Goal: Task Accomplishment & Management: Complete application form

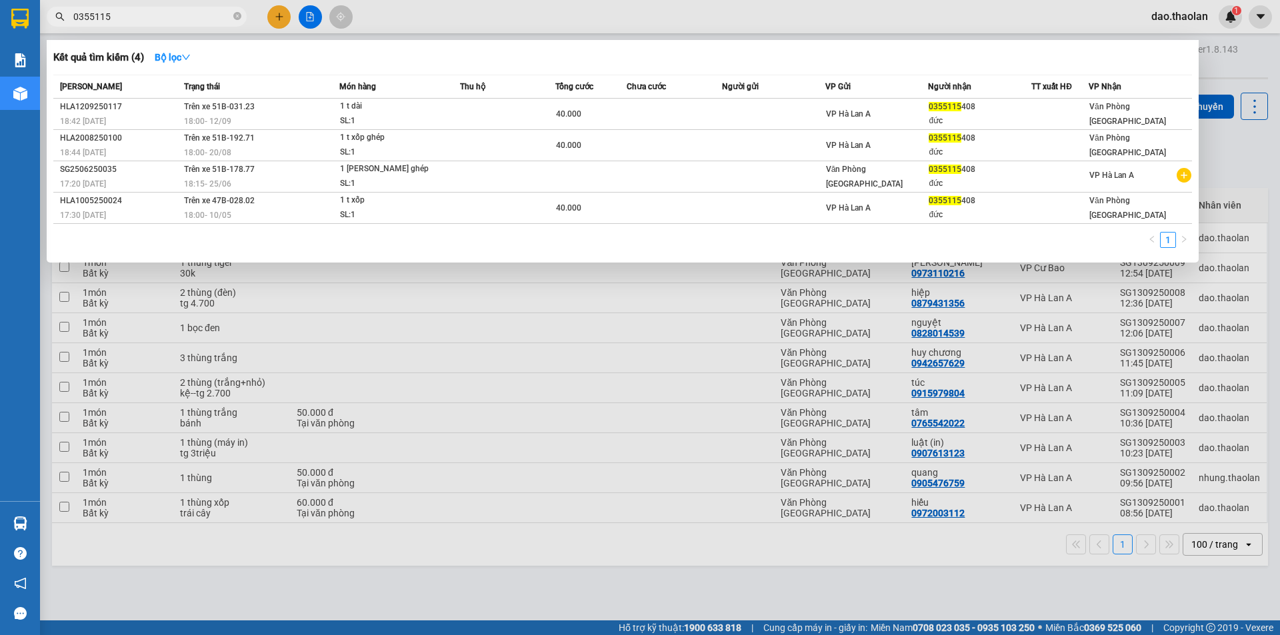
click at [403, 22] on div at bounding box center [640, 317] width 1280 height 635
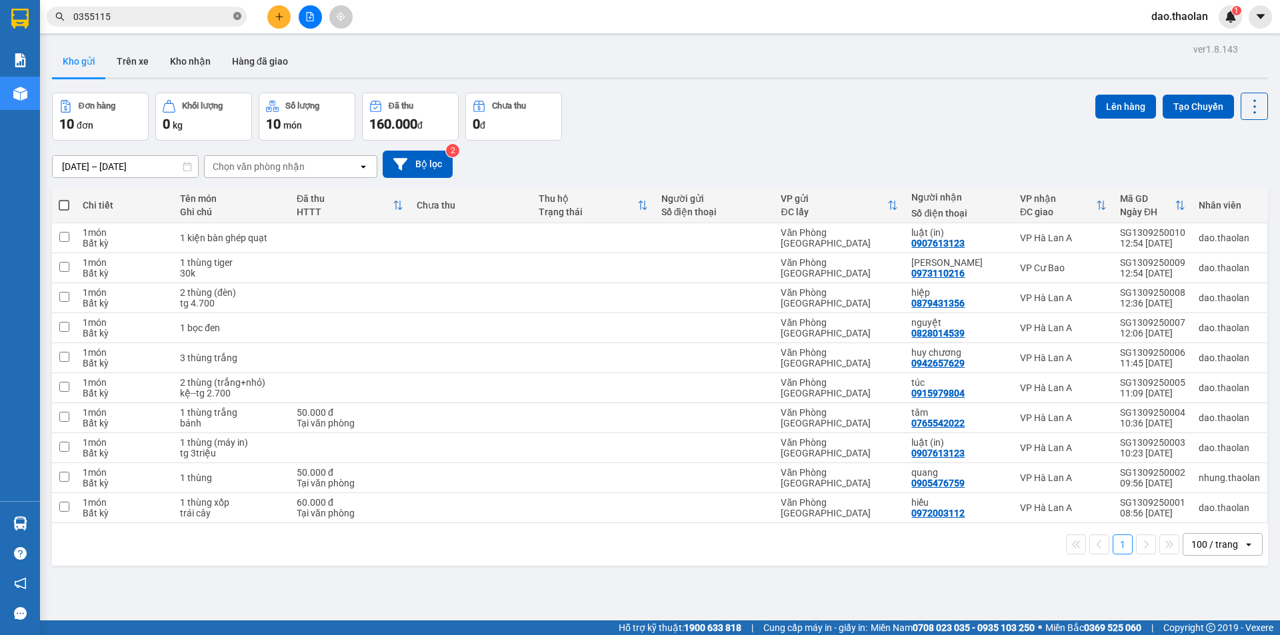
click at [239, 16] on icon "close-circle" at bounding box center [237, 16] width 8 height 8
click at [151, 60] on button "Trên xe" at bounding box center [132, 61] width 53 height 32
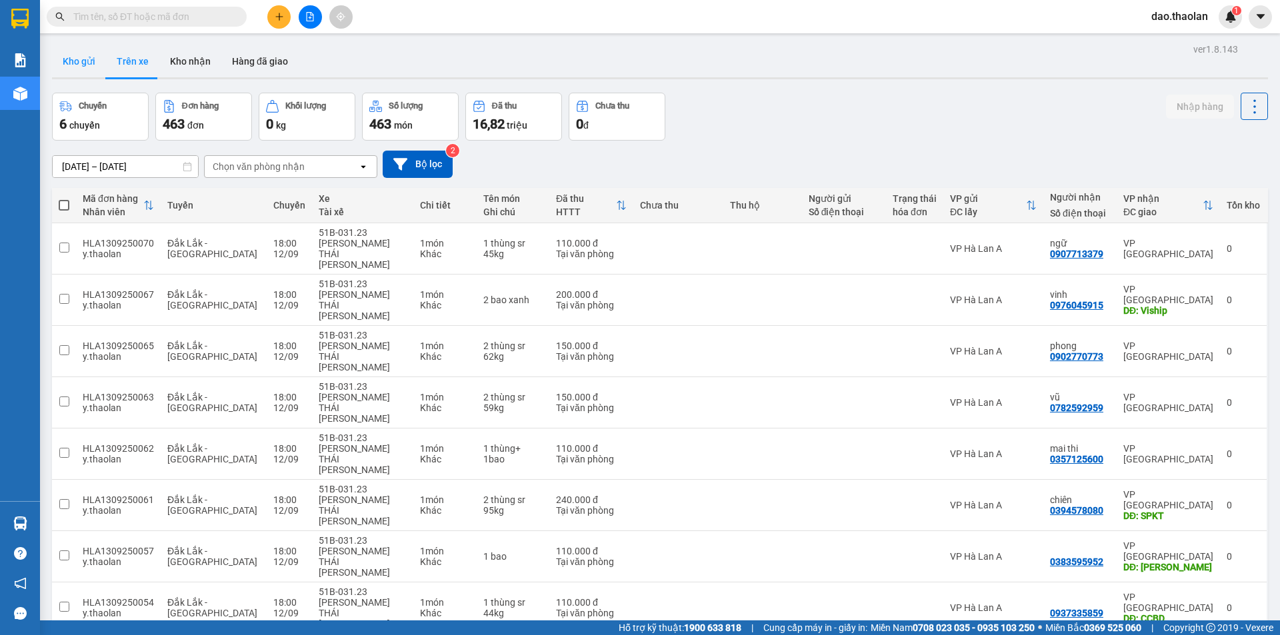
click at [83, 69] on button "Kho gửi" at bounding box center [79, 61] width 54 height 32
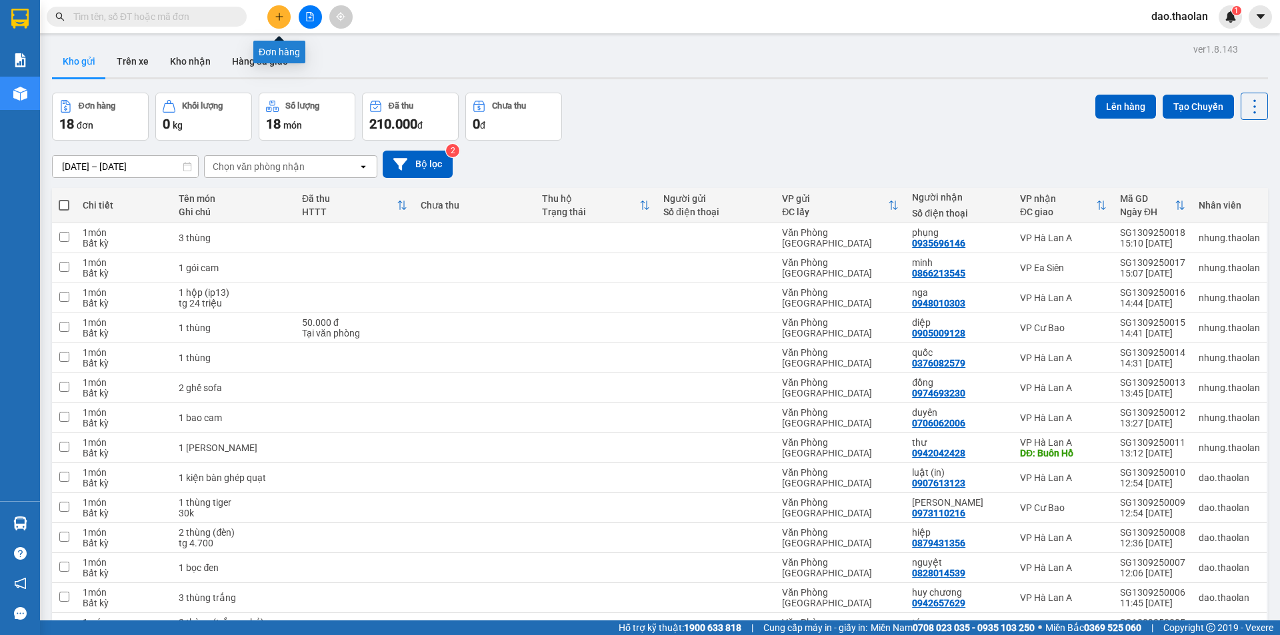
click at [277, 13] on icon "plus" at bounding box center [279, 16] width 9 height 9
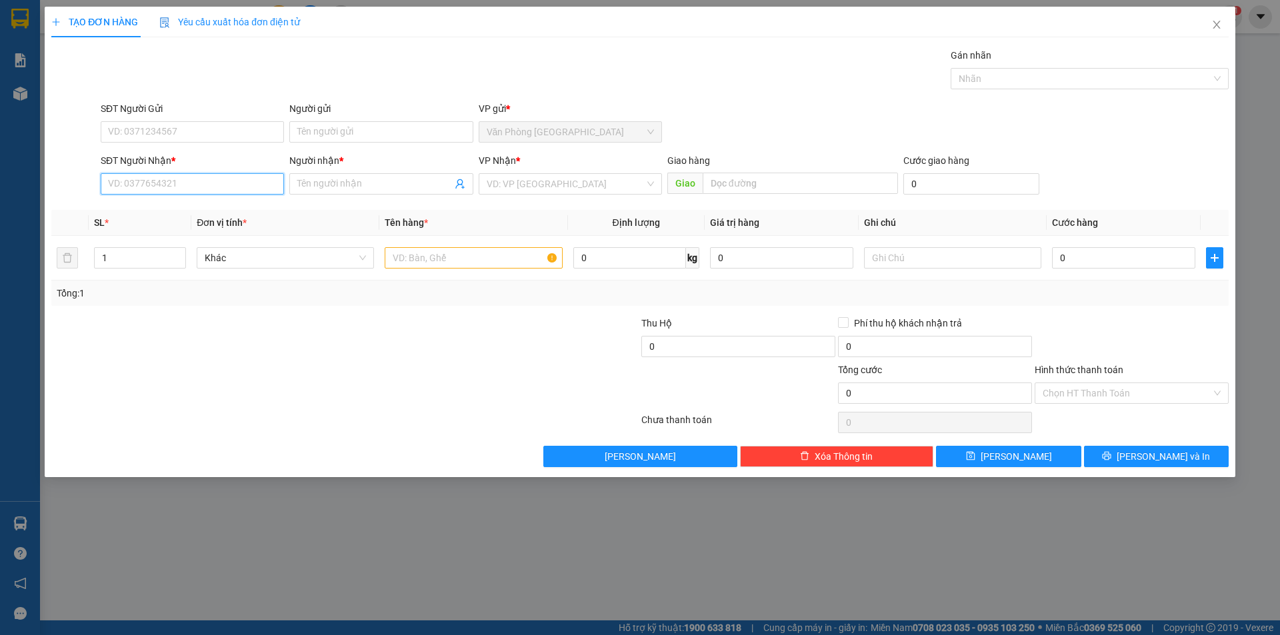
click at [228, 185] on input "SĐT Người Nhận *" at bounding box center [192, 183] width 183 height 21
click at [156, 205] on div "0961067616 - luân" at bounding box center [192, 210] width 167 height 15
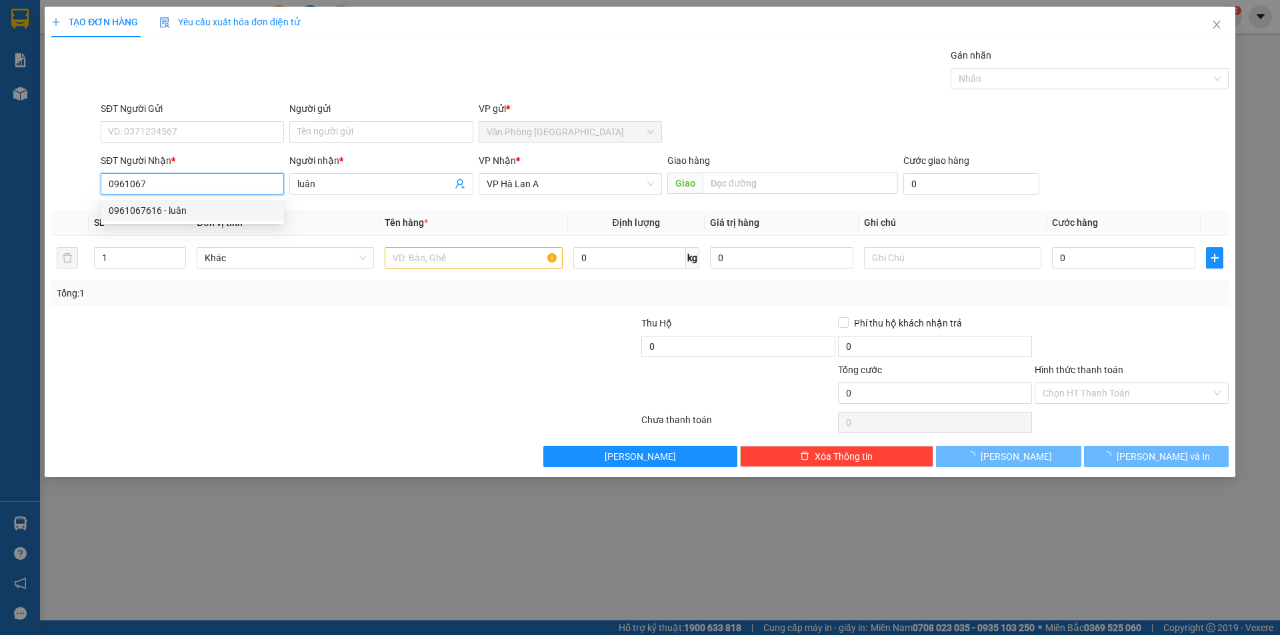
type input "0961067616"
type input "luân"
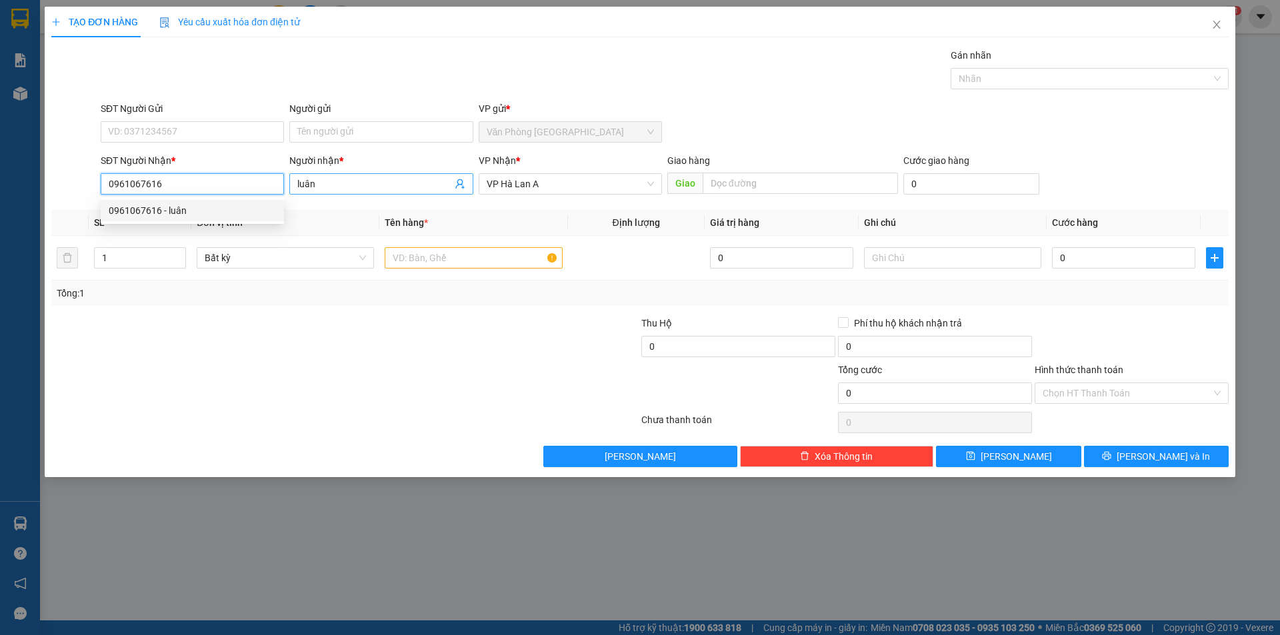
type input "0961067616"
drag, startPoint x: 359, startPoint y: 189, endPoint x: 234, endPoint y: 166, distance: 126.7
click at [241, 168] on div "SĐT Người [PERSON_NAME] * 0961067616 Người [PERSON_NAME] * [PERSON_NAME] [PERSO…" at bounding box center [664, 176] width 1133 height 47
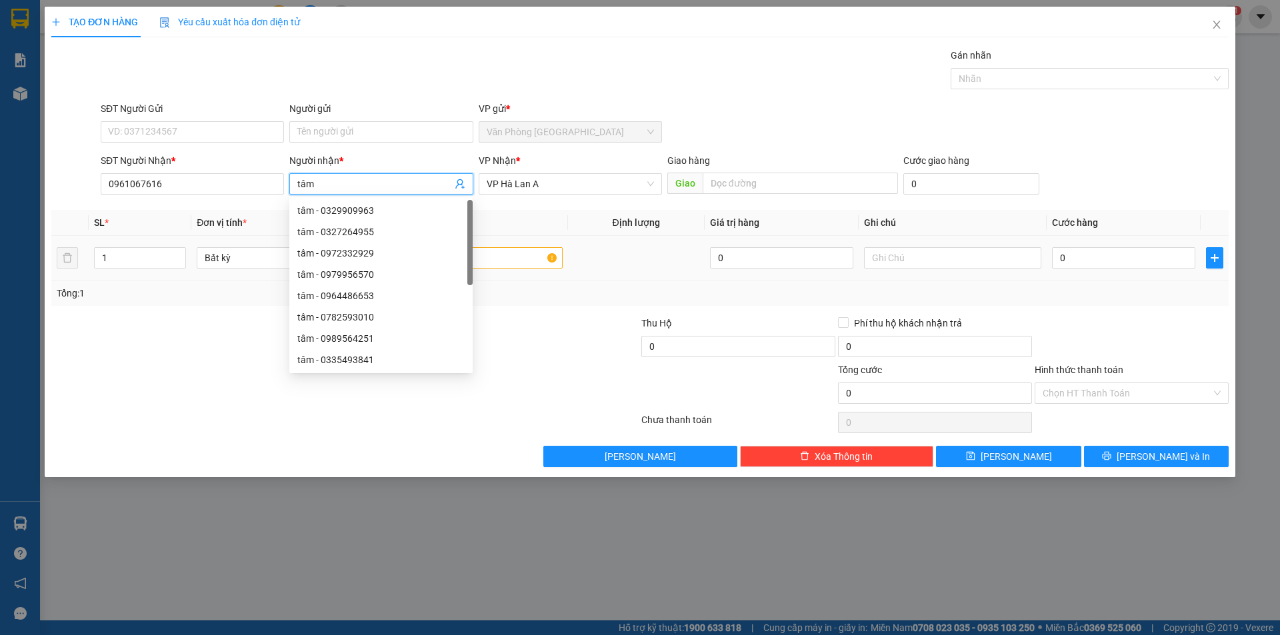
type input "tâm"
click at [518, 259] on input "1" at bounding box center [473, 257] width 177 height 21
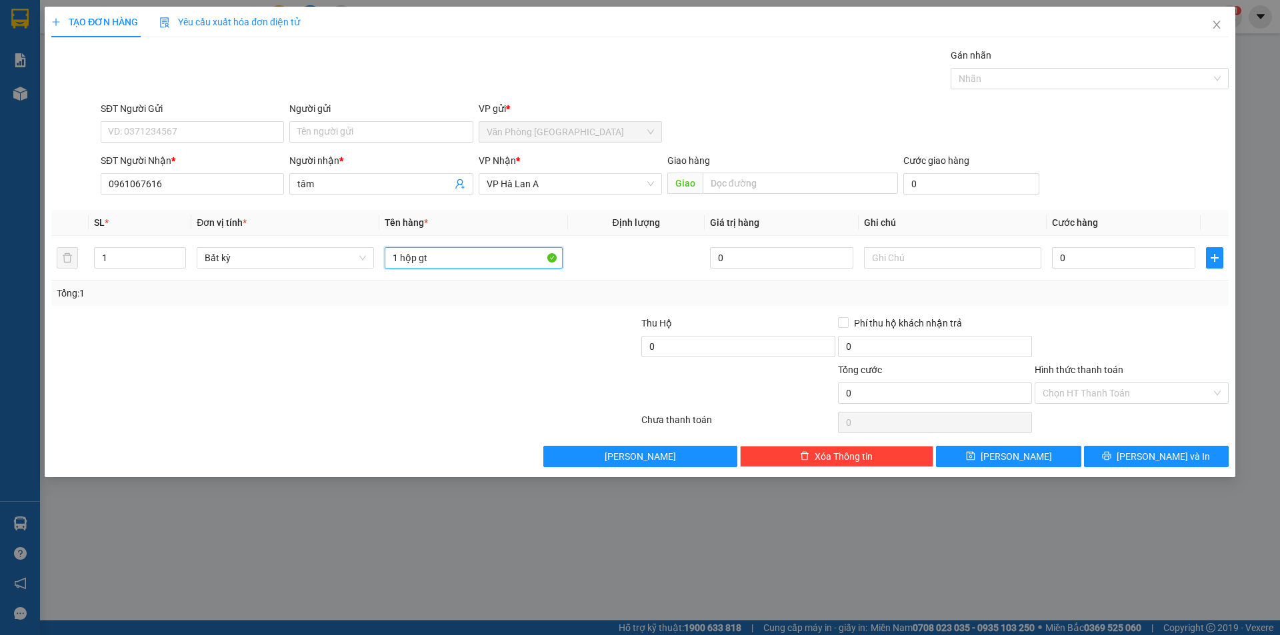
type input "1 hộp gt"
click at [995, 469] on div "TẠO ĐƠN HÀNG Yêu cầu xuất [PERSON_NAME] điện tử Transit Pickup Surcharge Ids Tr…" at bounding box center [640, 242] width 1191 height 471
click at [1010, 447] on button "[PERSON_NAME]" at bounding box center [1008, 456] width 145 height 21
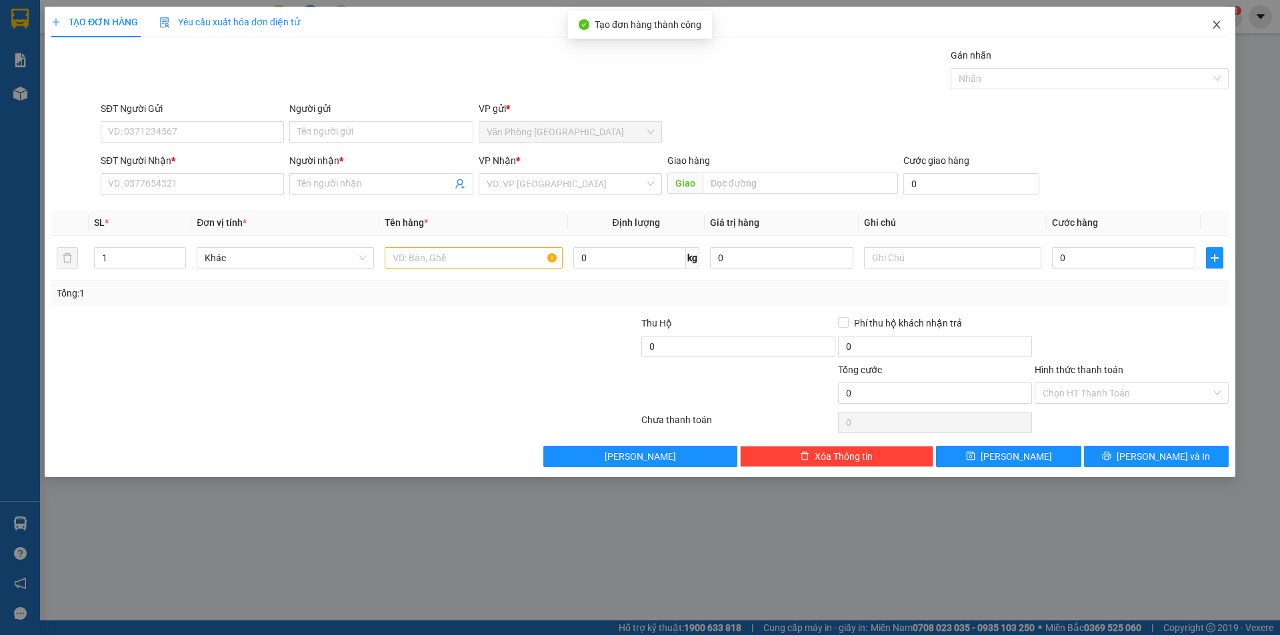
click at [1229, 25] on span "Close" at bounding box center [1216, 25] width 37 height 37
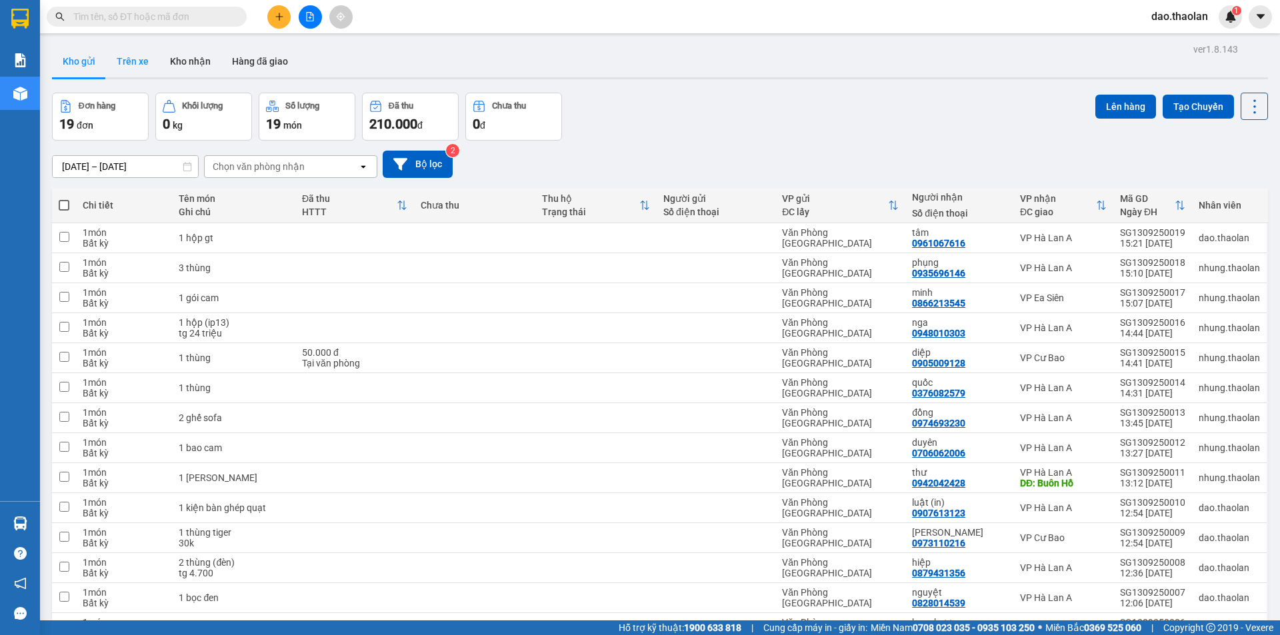
click at [131, 59] on button "Trên xe" at bounding box center [132, 61] width 53 height 32
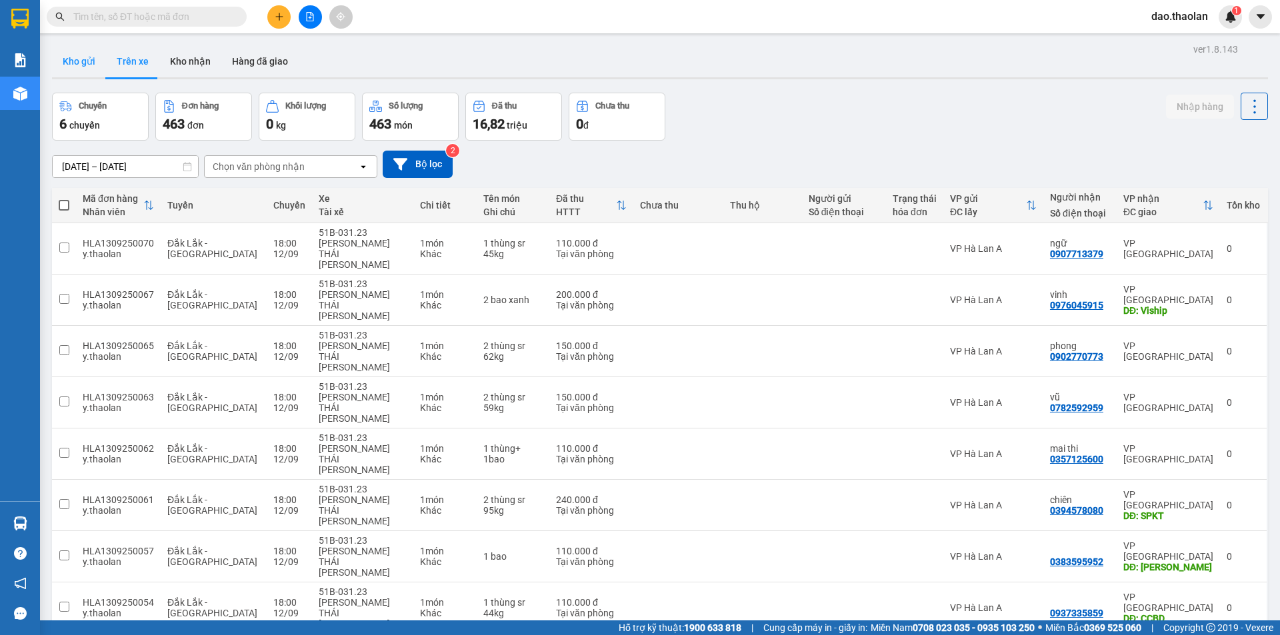
click at [87, 66] on button "Kho gửi" at bounding box center [79, 61] width 54 height 32
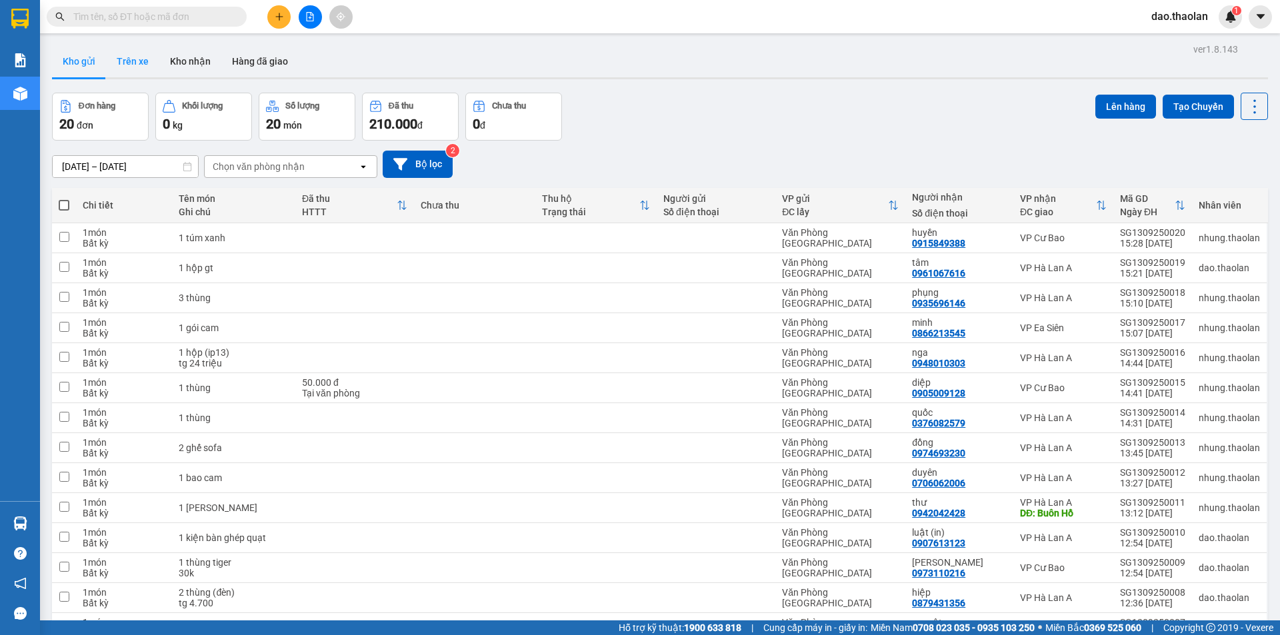
scroll to position [257, 0]
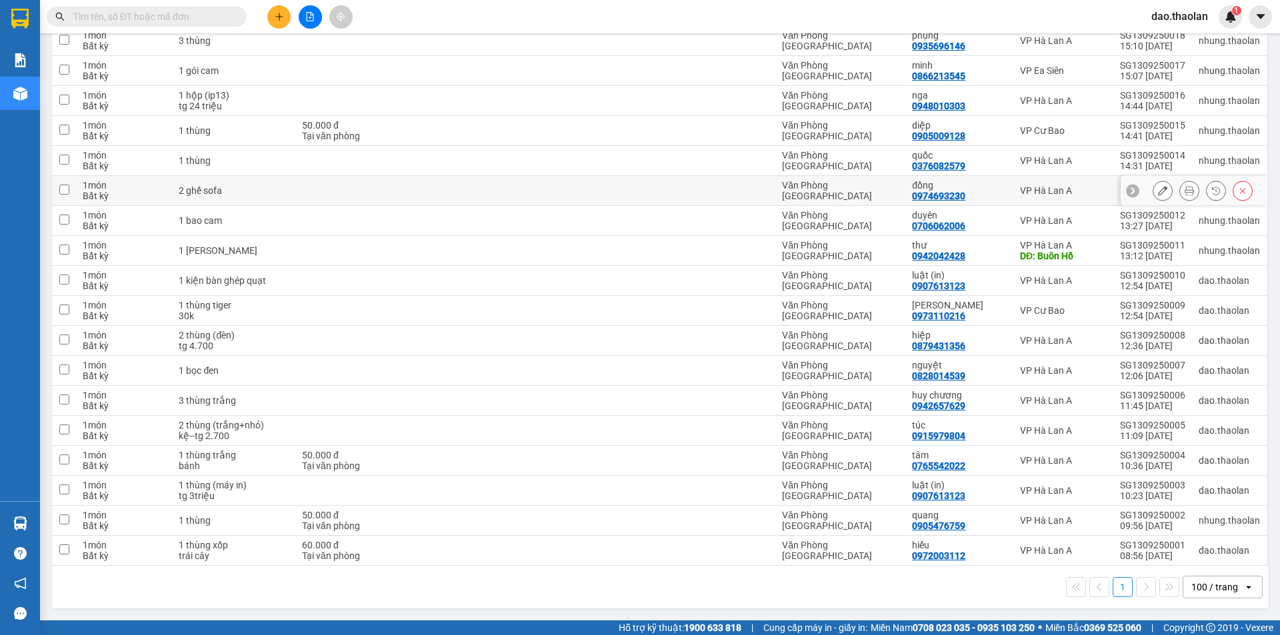
click at [212, 189] on div "2 ghế sofa" at bounding box center [234, 190] width 110 height 11
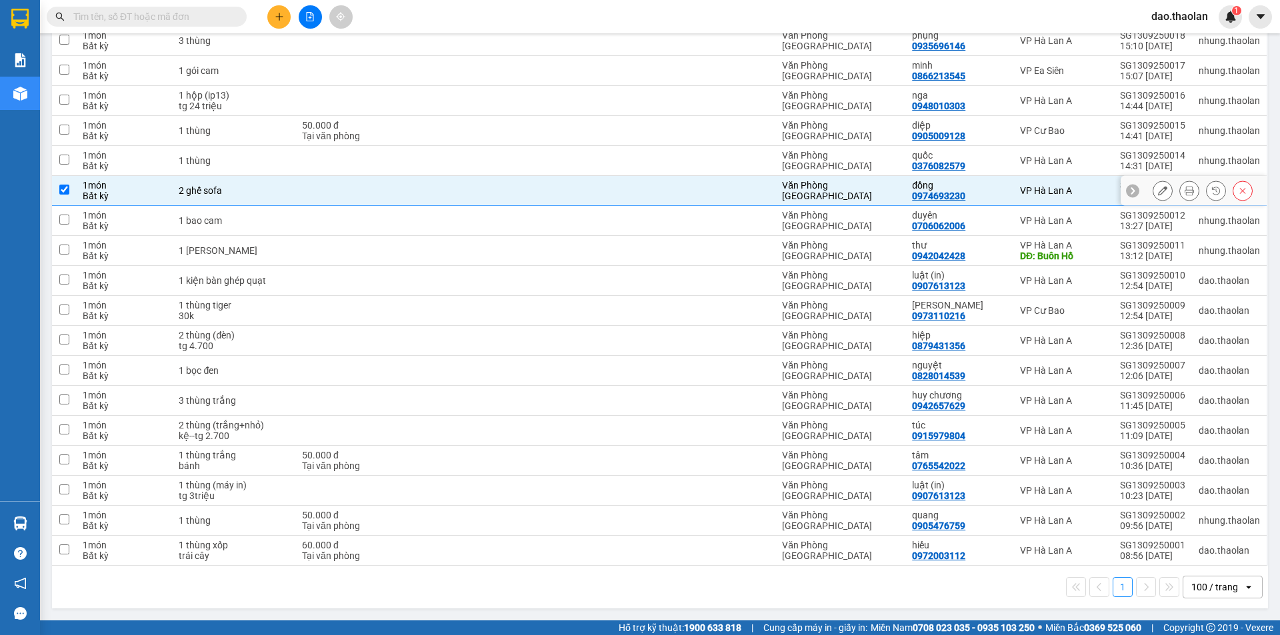
click at [212, 189] on div "2 ghế sofa" at bounding box center [234, 190] width 110 height 11
checkbox input "false"
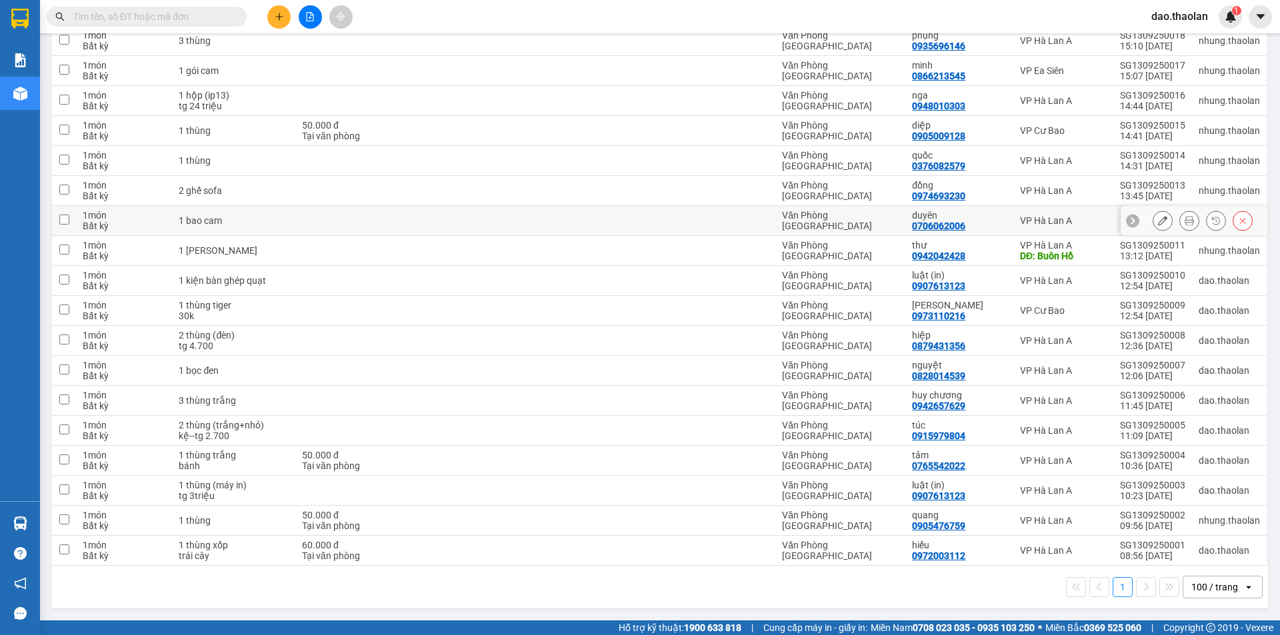
click at [226, 216] on div "1 bao cam" at bounding box center [234, 220] width 110 height 11
checkbox input "true"
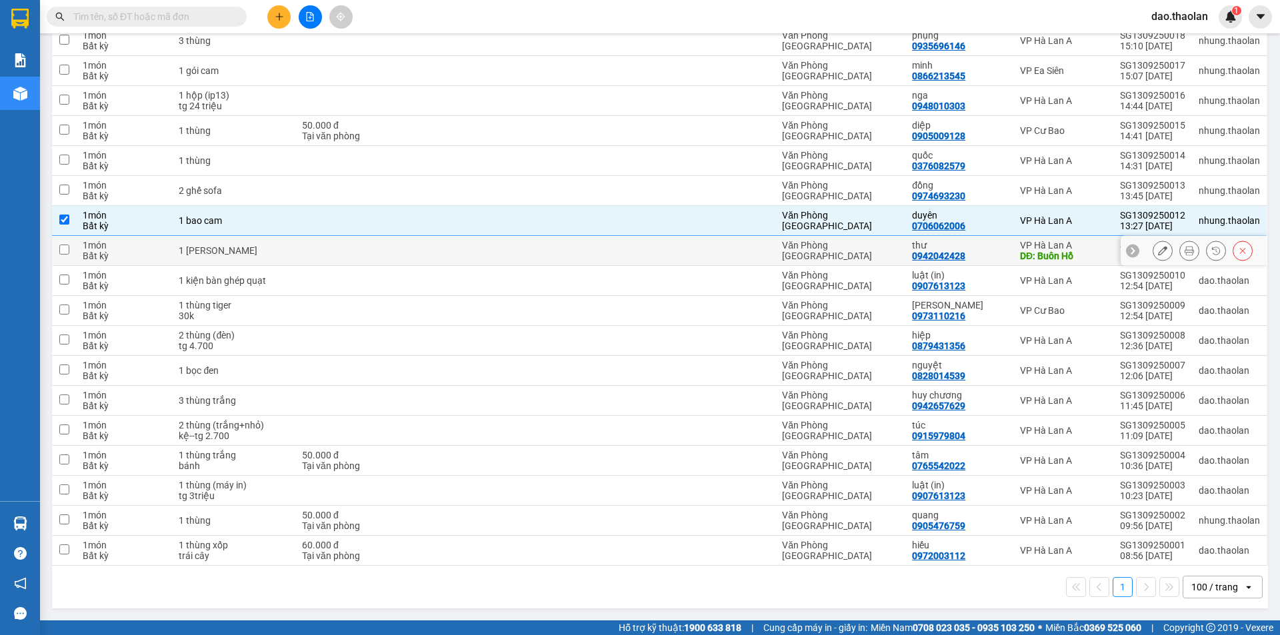
click at [231, 253] on div "1 [PERSON_NAME]" at bounding box center [234, 250] width 110 height 11
checkbox input "true"
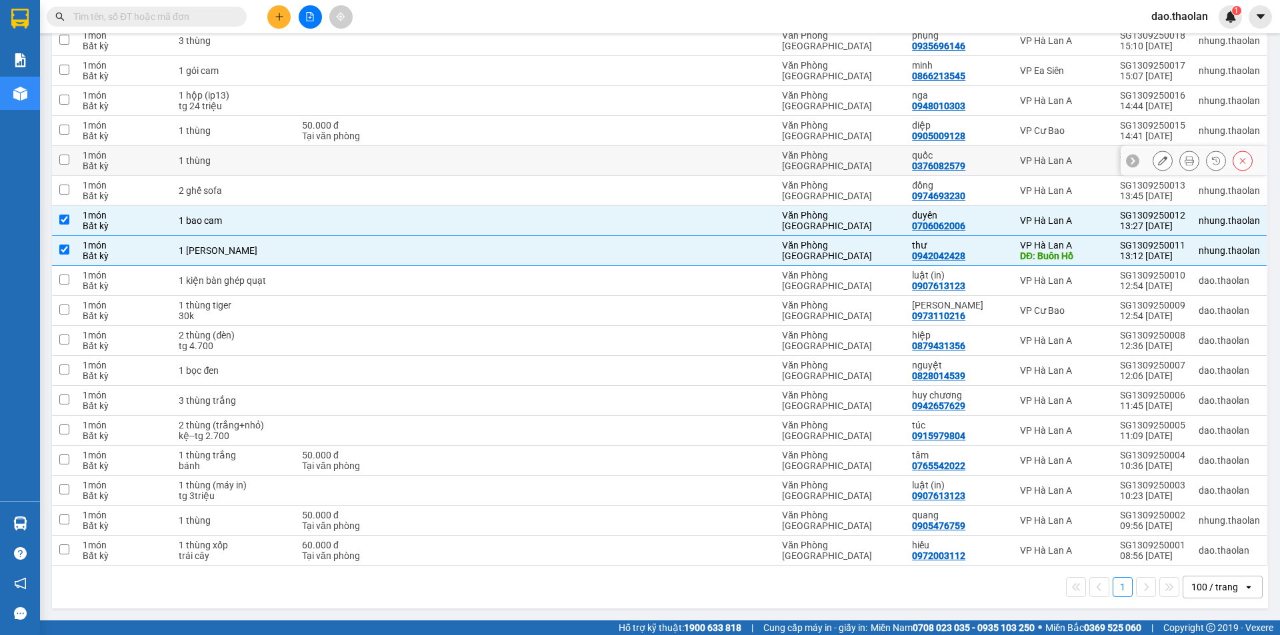
click at [361, 161] on td at bounding box center [354, 161] width 119 height 30
checkbox input "true"
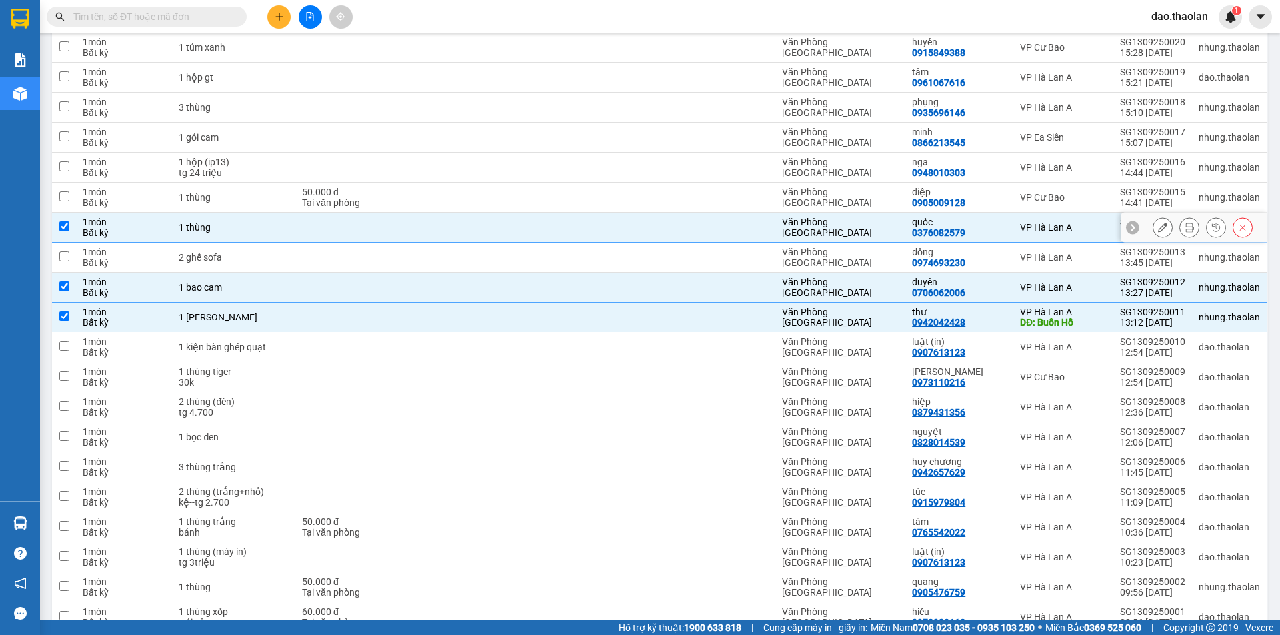
scroll to position [124, 0]
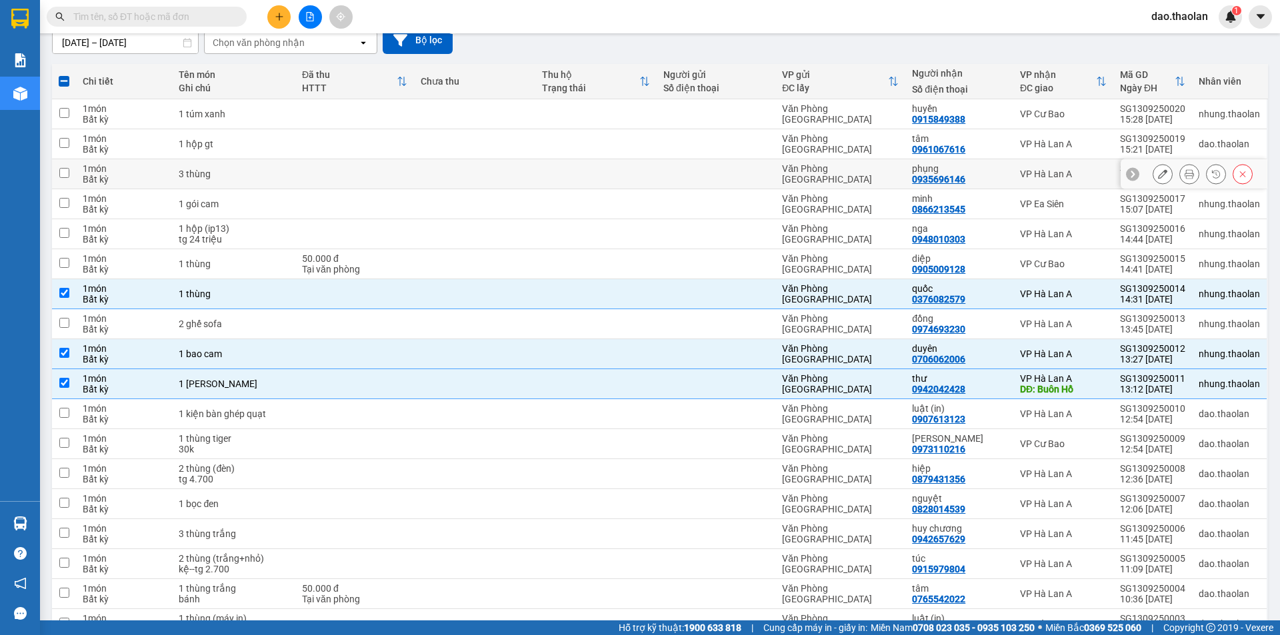
click at [361, 161] on td at bounding box center [354, 174] width 119 height 30
checkbox input "true"
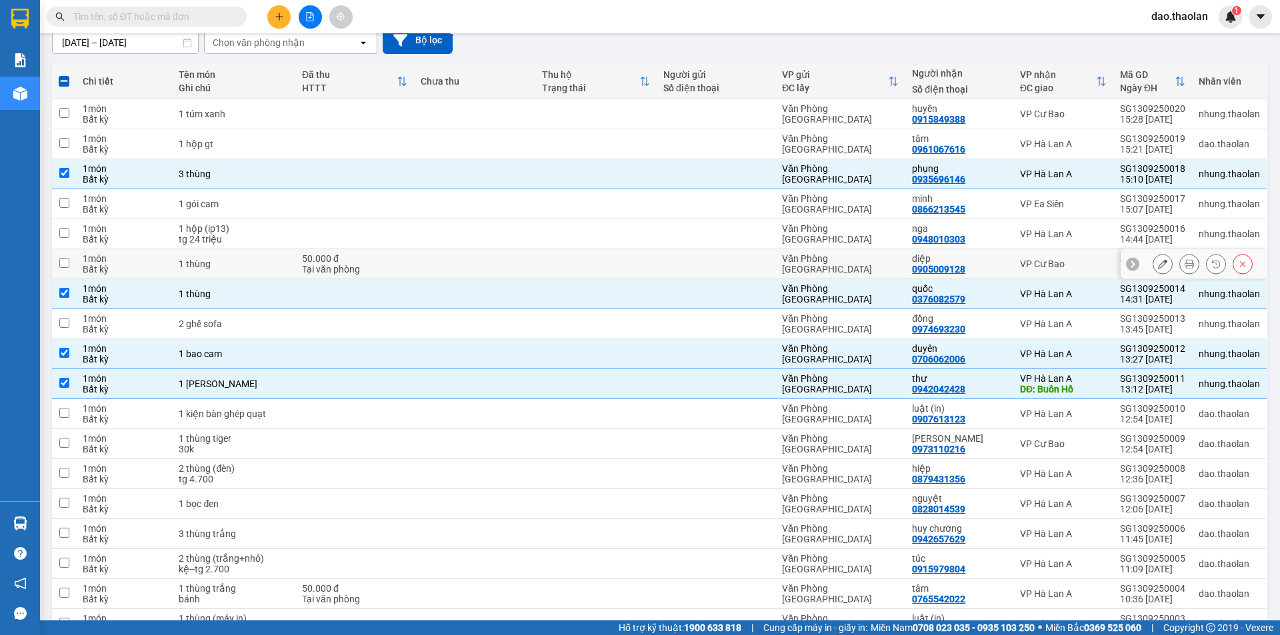
click at [319, 260] on div "50.000 đ" at bounding box center [354, 258] width 105 height 11
checkbox input "true"
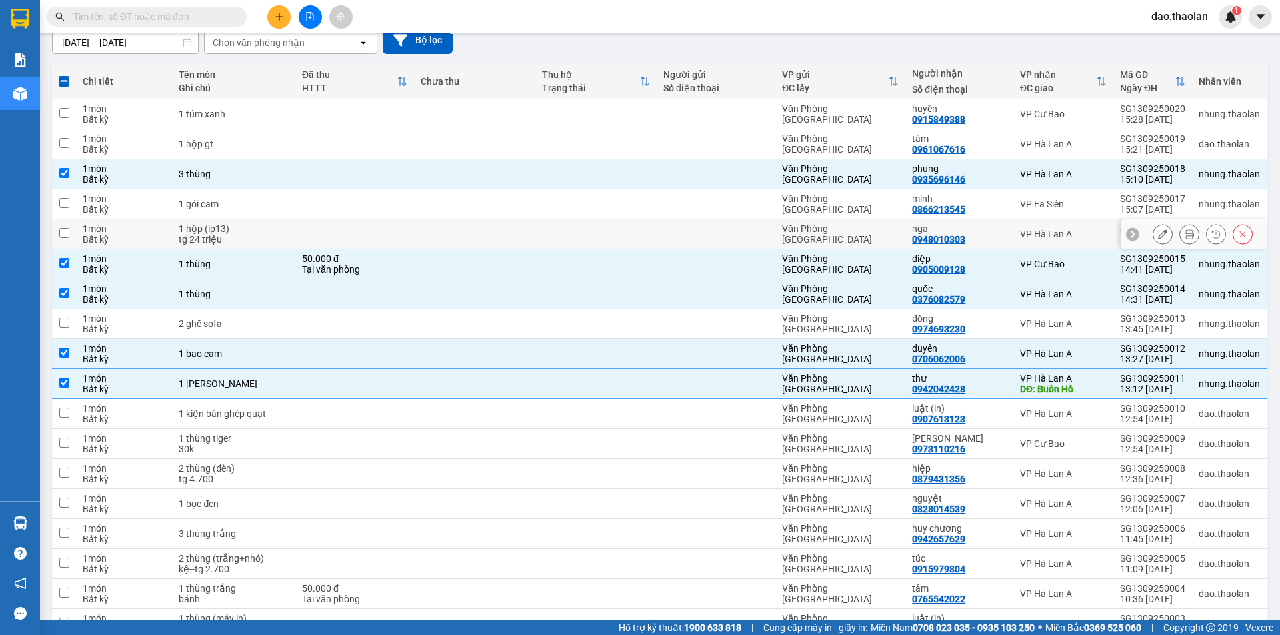
click at [343, 230] on td at bounding box center [354, 234] width 119 height 30
checkbox input "true"
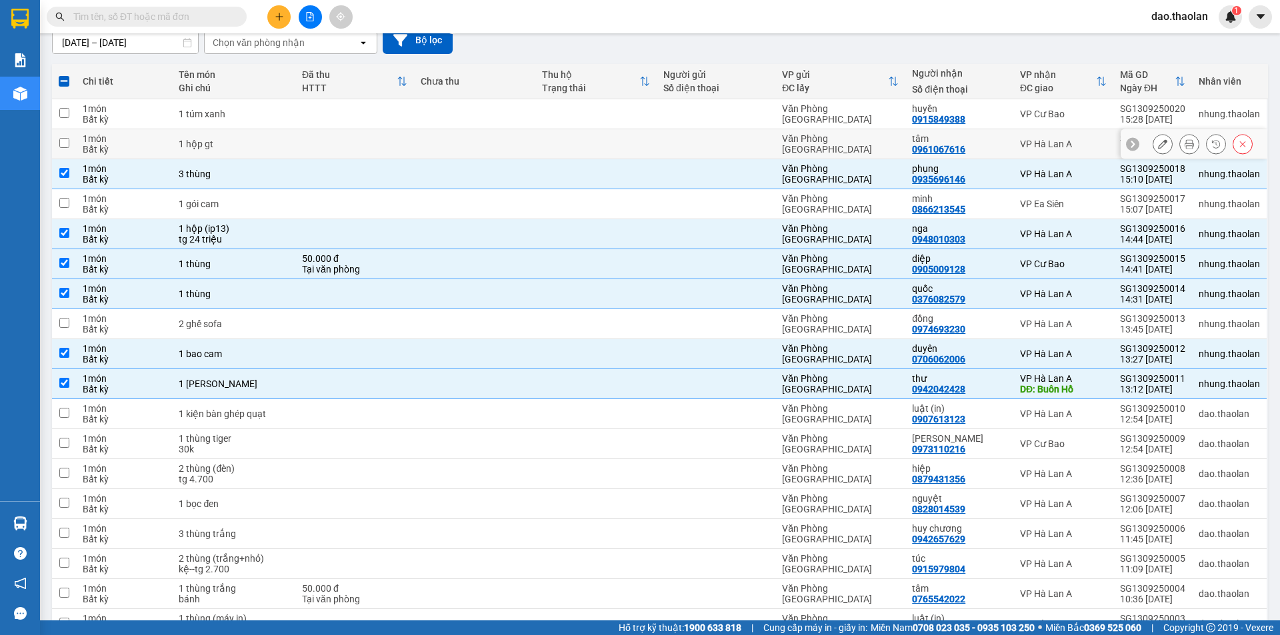
click at [307, 137] on td at bounding box center [354, 144] width 119 height 30
checkbox input "true"
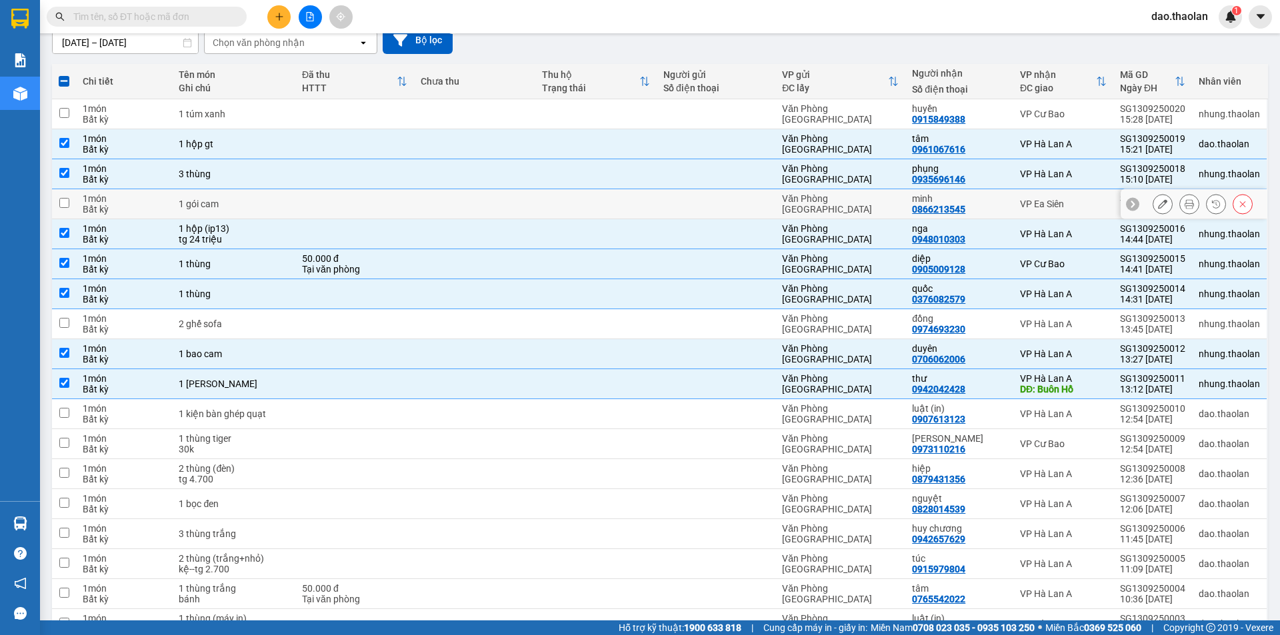
click at [277, 199] on div "1 gói cam" at bounding box center [234, 204] width 110 height 11
checkbox input "true"
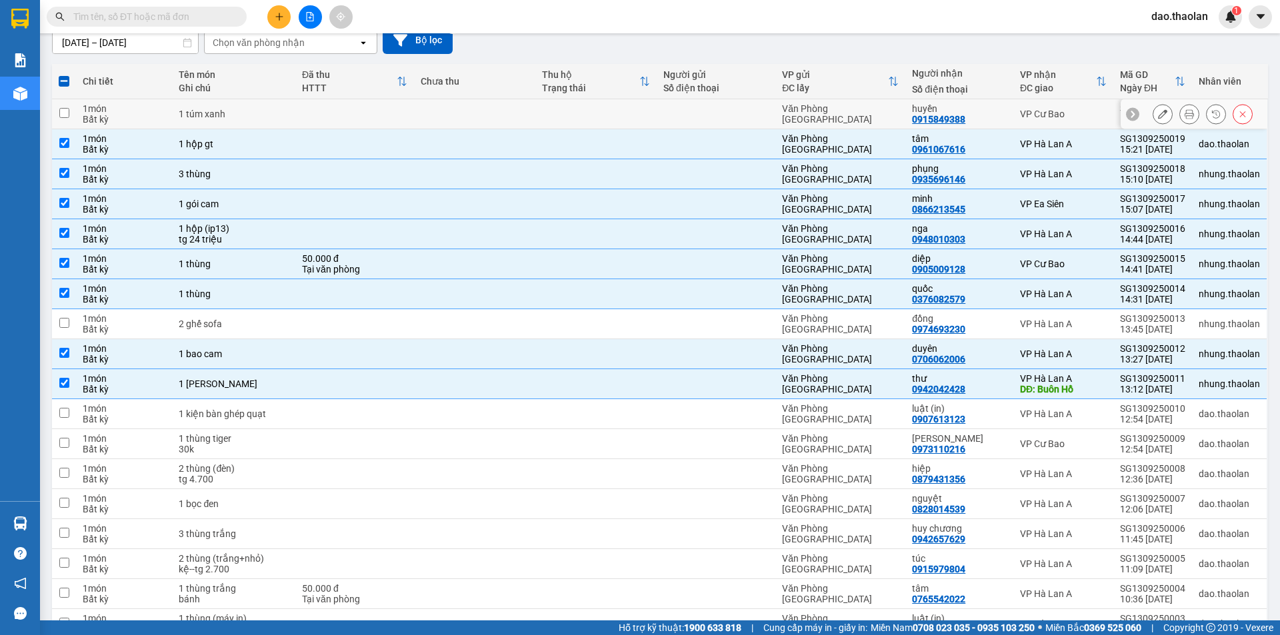
click at [295, 119] on td at bounding box center [354, 114] width 119 height 30
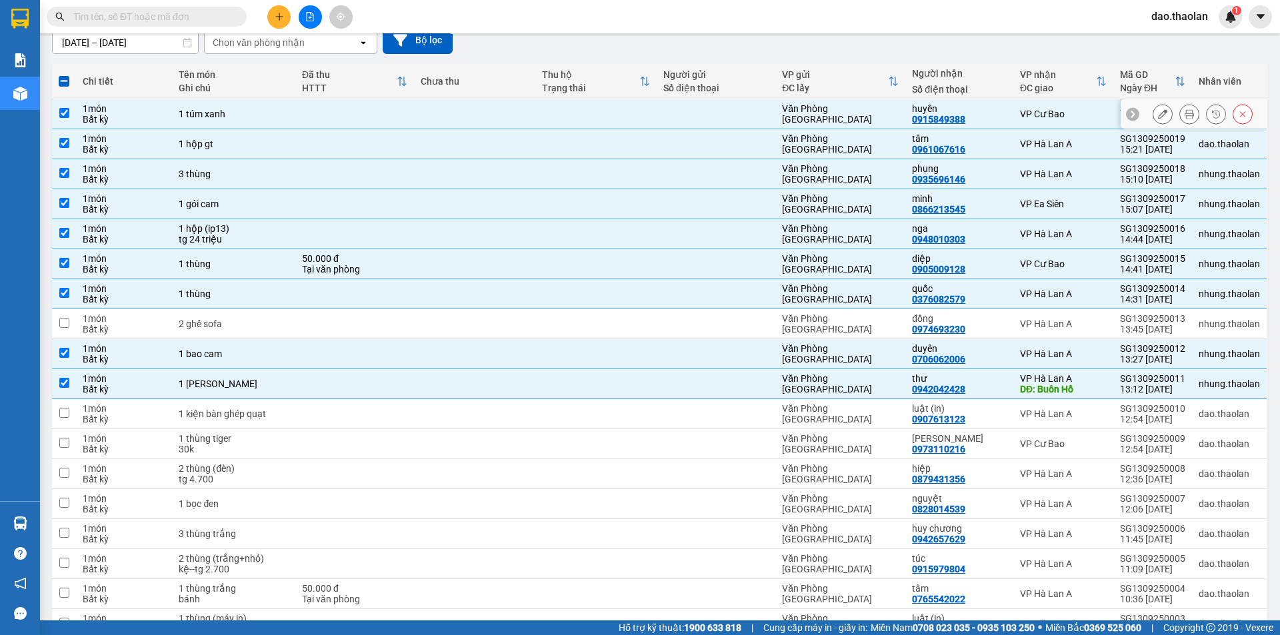
checkbox input "true"
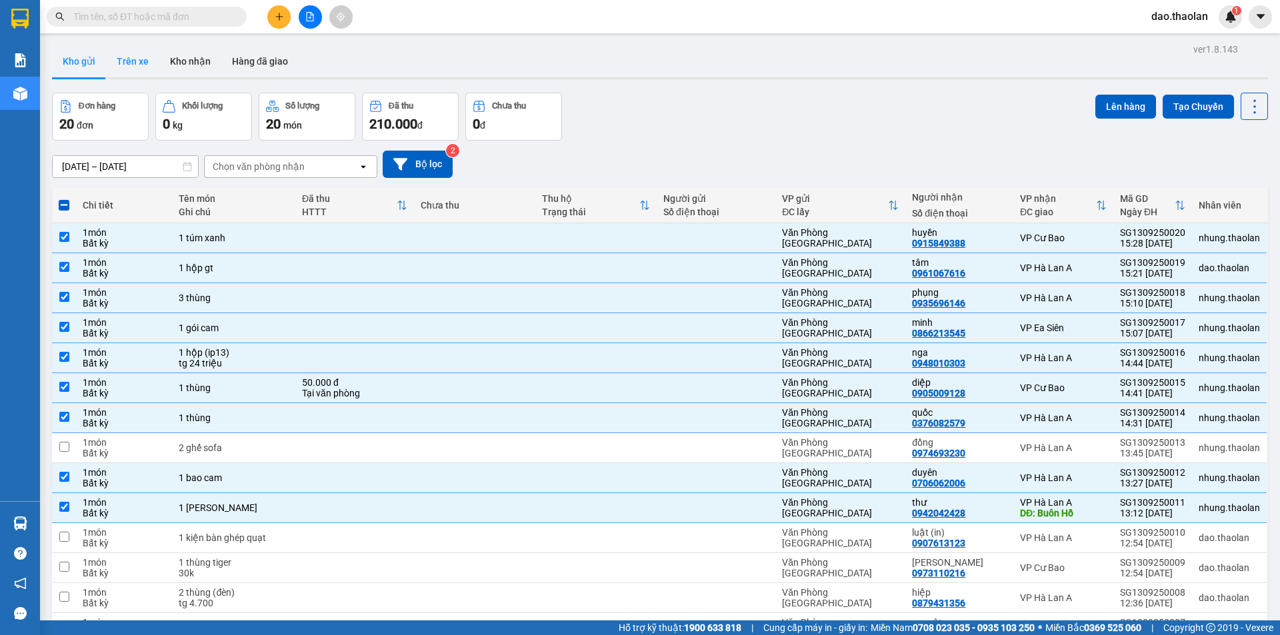
click at [150, 54] on button "Trên xe" at bounding box center [132, 61] width 53 height 32
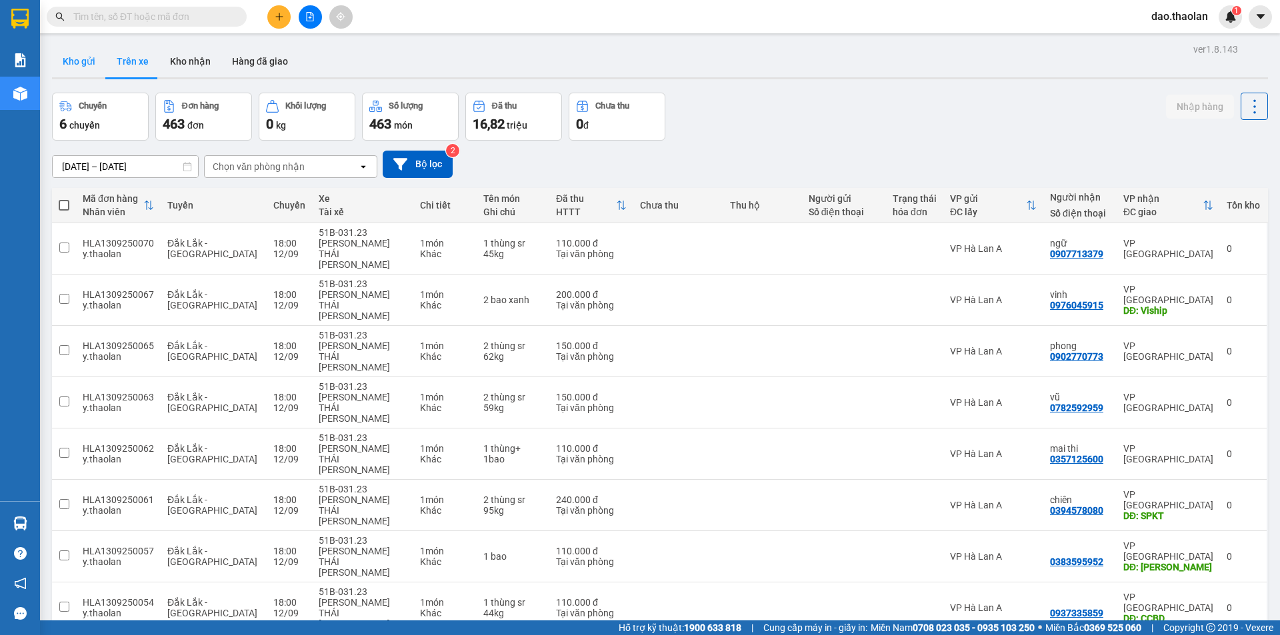
click at [81, 68] on button "Kho gửi" at bounding box center [79, 61] width 54 height 32
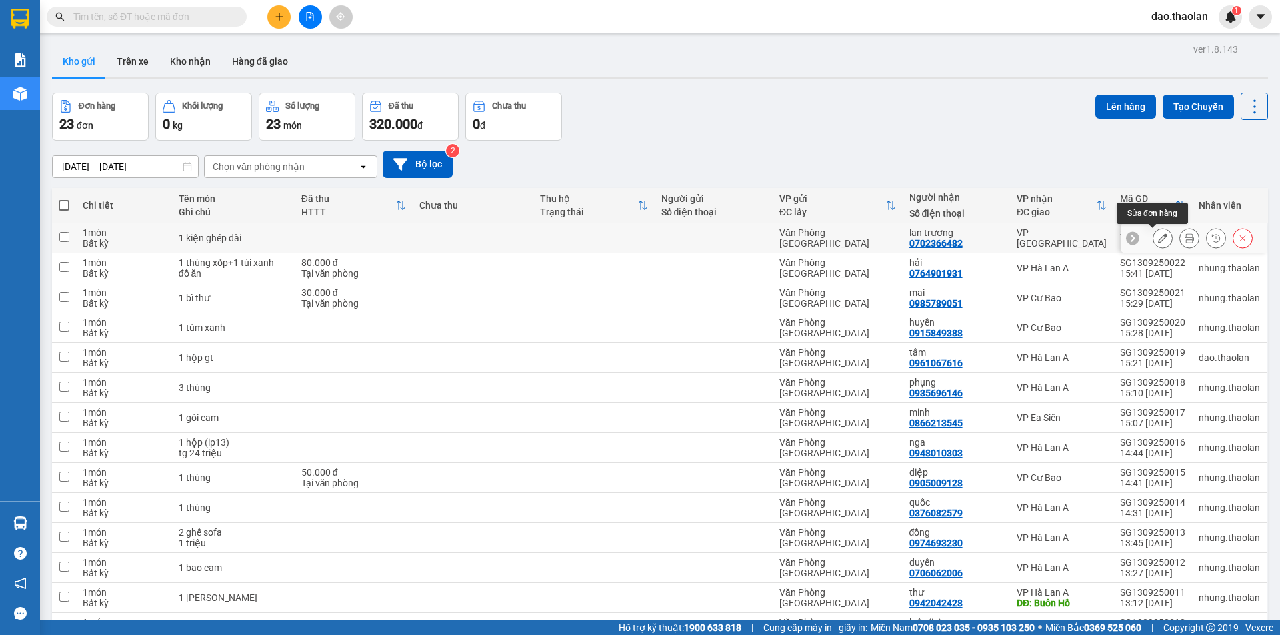
click at [1161, 242] on div at bounding box center [1163, 238] width 20 height 20
click at [1158, 239] on icon at bounding box center [1162, 237] width 9 height 9
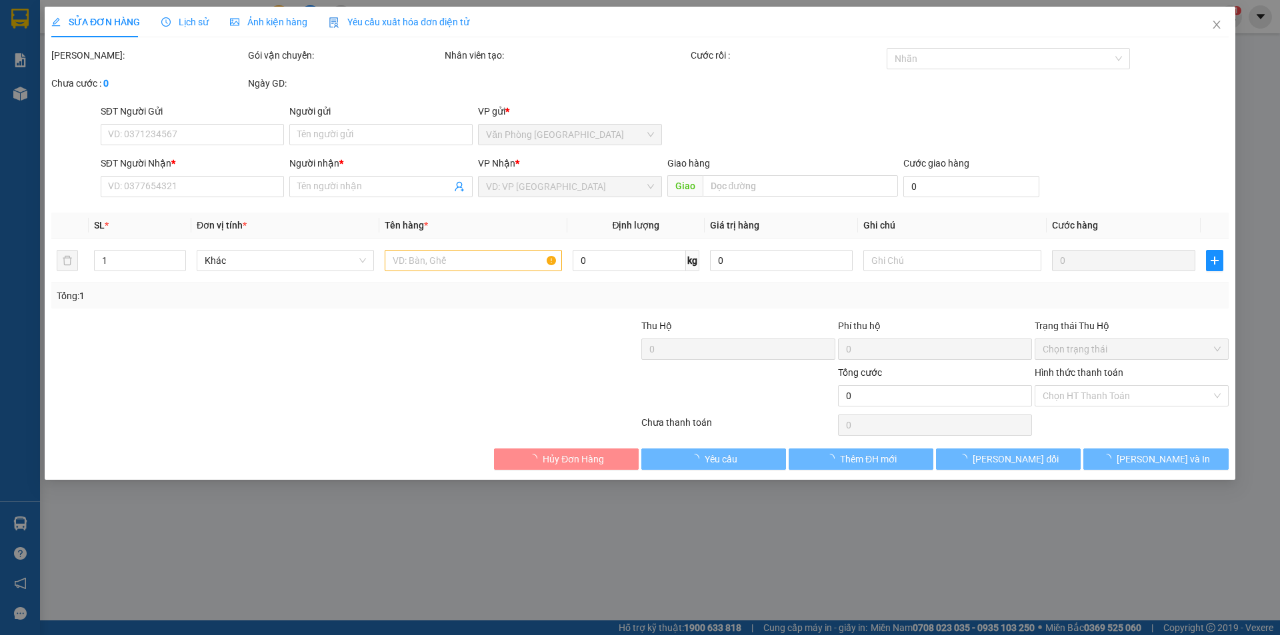
type input "0702366482"
type input "lan trương"
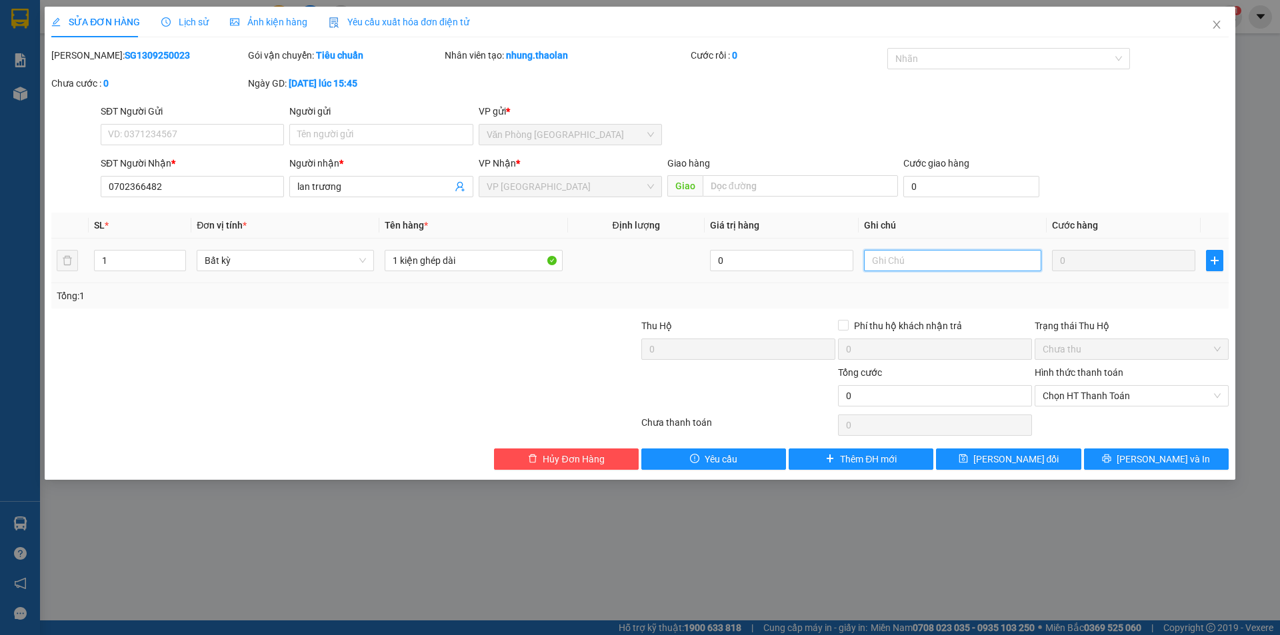
click at [908, 264] on input "text" at bounding box center [952, 260] width 177 height 21
type input "100k"
click at [1031, 459] on span "[PERSON_NAME] đổi" at bounding box center [1016, 459] width 86 height 15
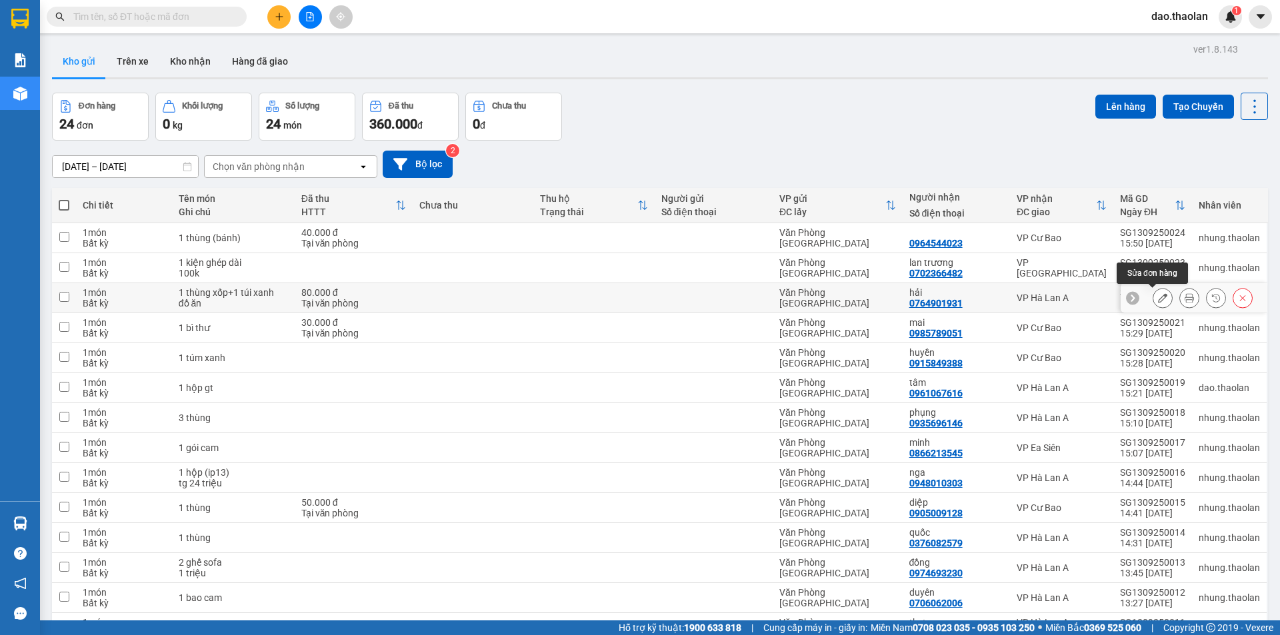
click at [1153, 295] on button at bounding box center [1162, 298] width 19 height 23
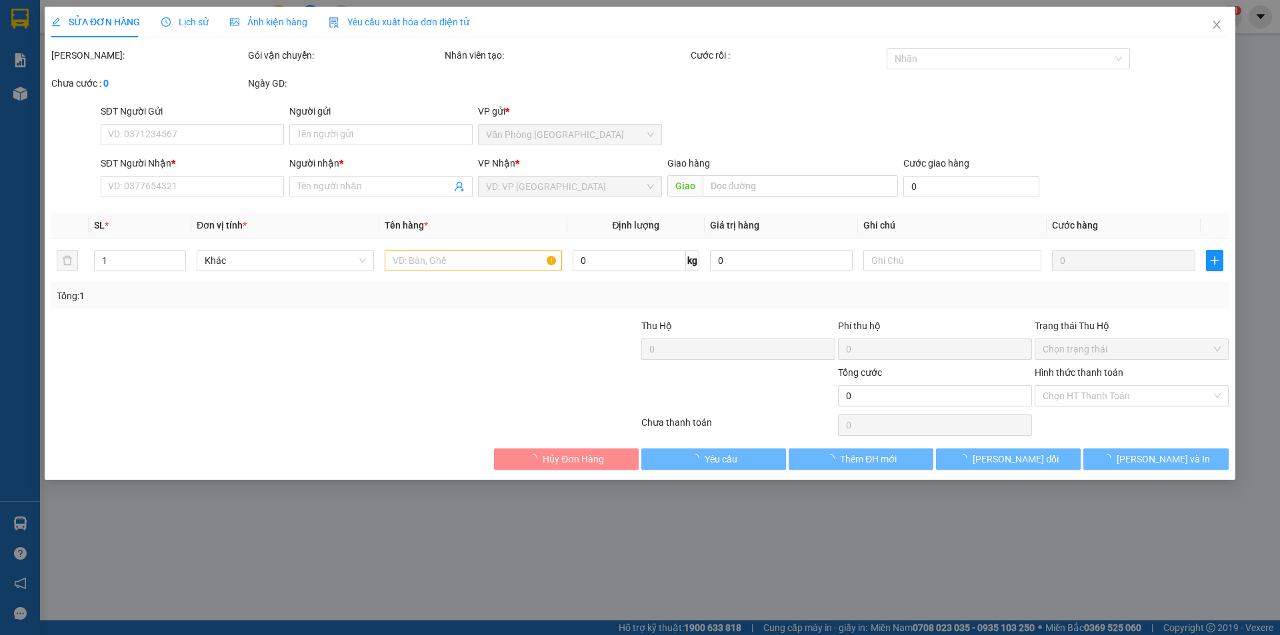
type input "0764901931"
type input "hải"
type input "80.000"
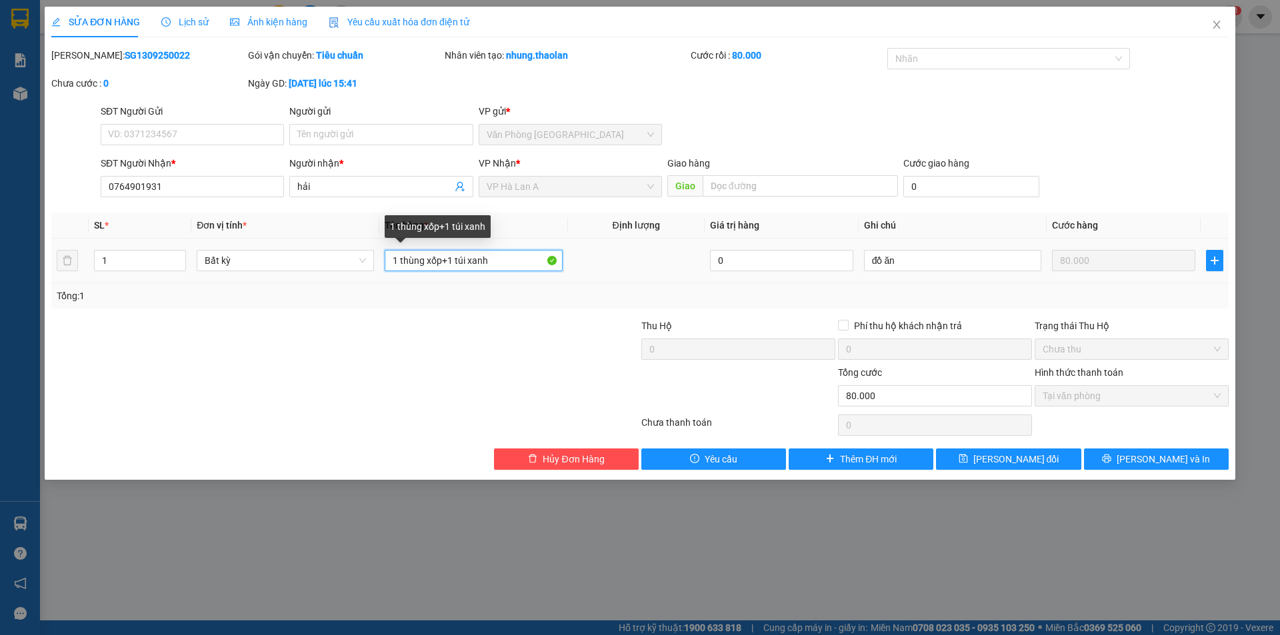
click at [450, 266] on input "1 thùng xốp+1 túi xanh" at bounding box center [473, 260] width 177 height 21
type input "1 thùng xốp+ 1giỏ btt"
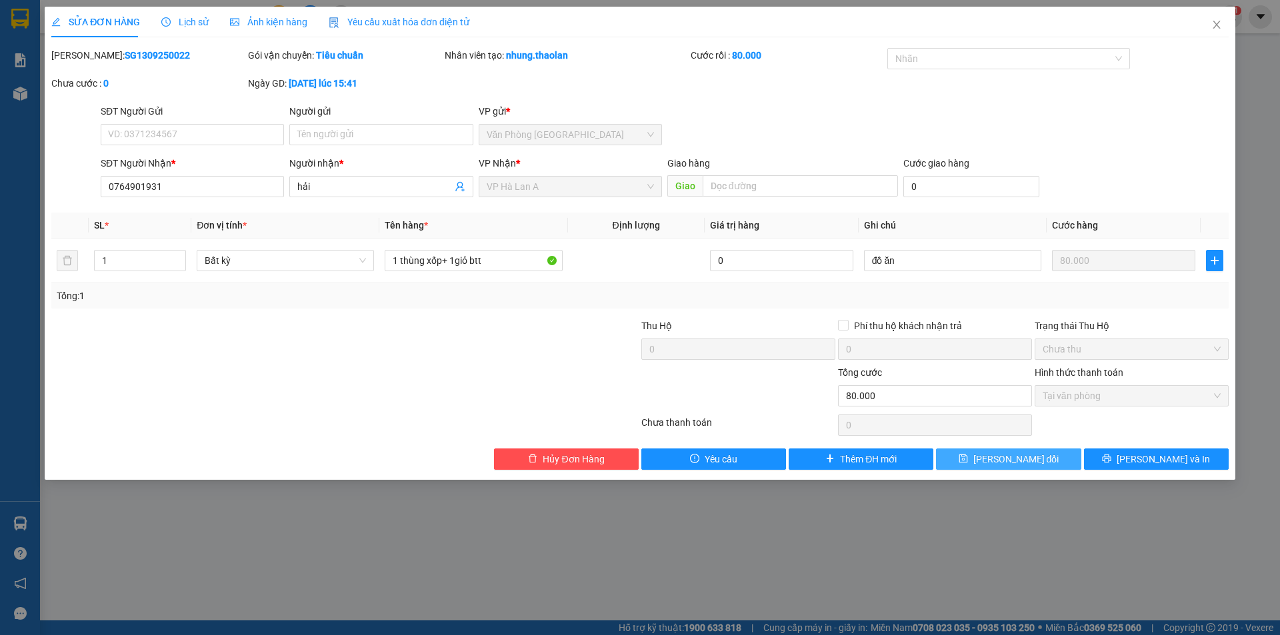
click at [968, 453] on button "[PERSON_NAME] đổi" at bounding box center [1008, 459] width 145 height 21
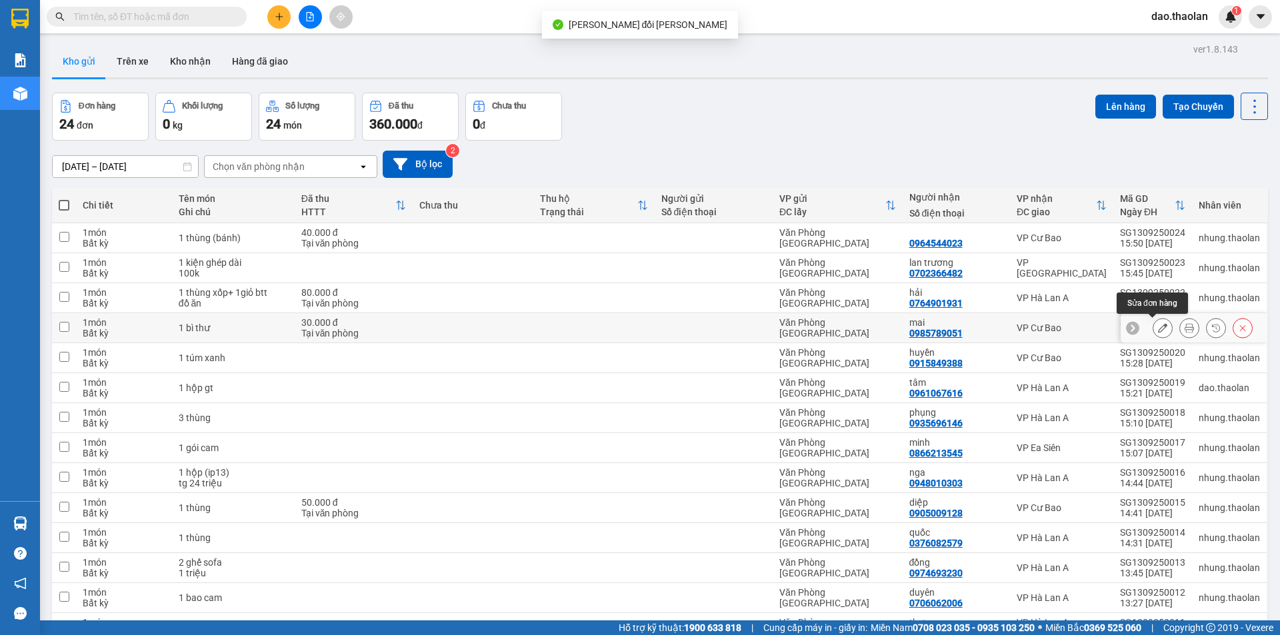
click at [1158, 331] on icon at bounding box center [1162, 327] width 9 height 9
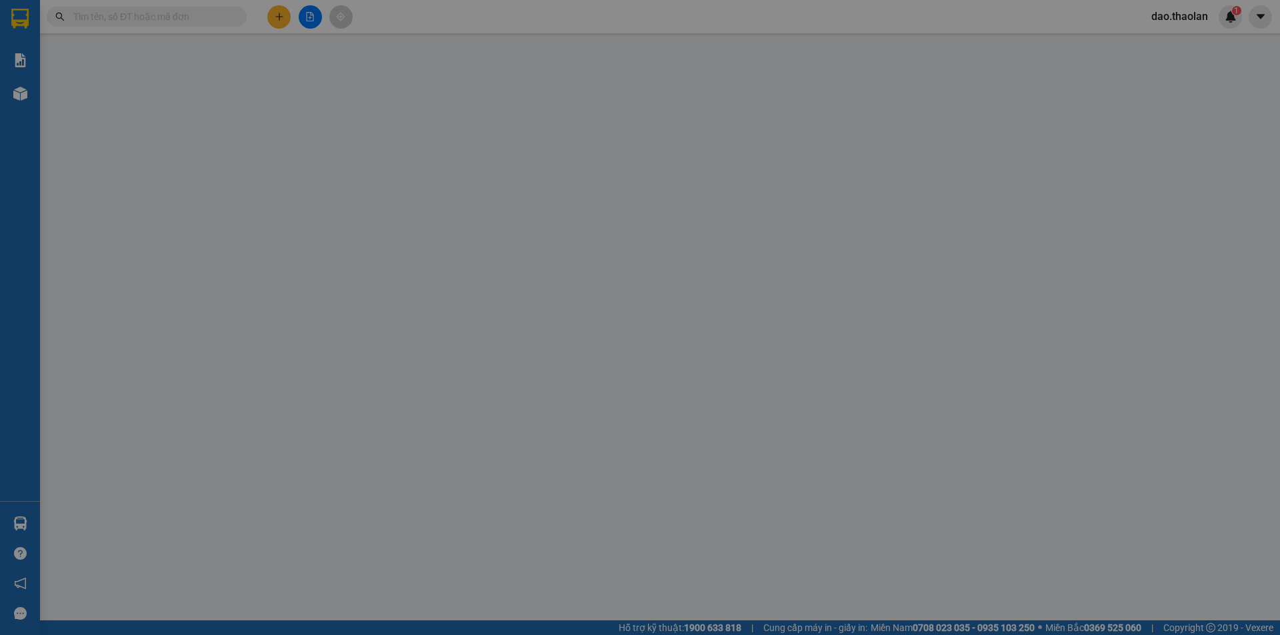
type input "0985789051"
type input "mai"
type input "30.000"
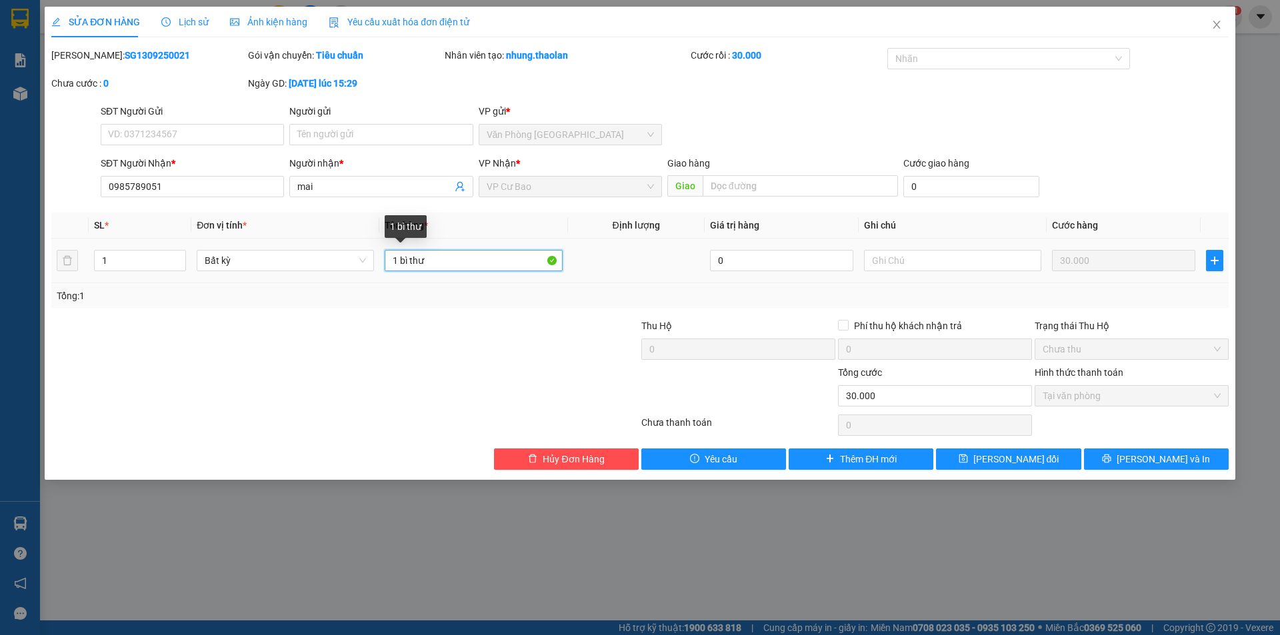
click at [410, 258] on input "1 bì thư" at bounding box center [473, 260] width 177 height 21
type input "1 bthư"
click at [1008, 471] on div "SỬA ĐƠN HÀNG Lịch sử [PERSON_NAME] hàng Yêu cầu xuất [PERSON_NAME] điện tử Tota…" at bounding box center [640, 243] width 1191 height 473
click at [1028, 471] on div "SỬA ĐƠN HÀNG Lịch sử [PERSON_NAME] hàng Yêu cầu xuất [PERSON_NAME] điện tử Tota…" at bounding box center [640, 243] width 1191 height 473
click at [1028, 465] on span "[PERSON_NAME] đổi" at bounding box center [1016, 459] width 86 height 15
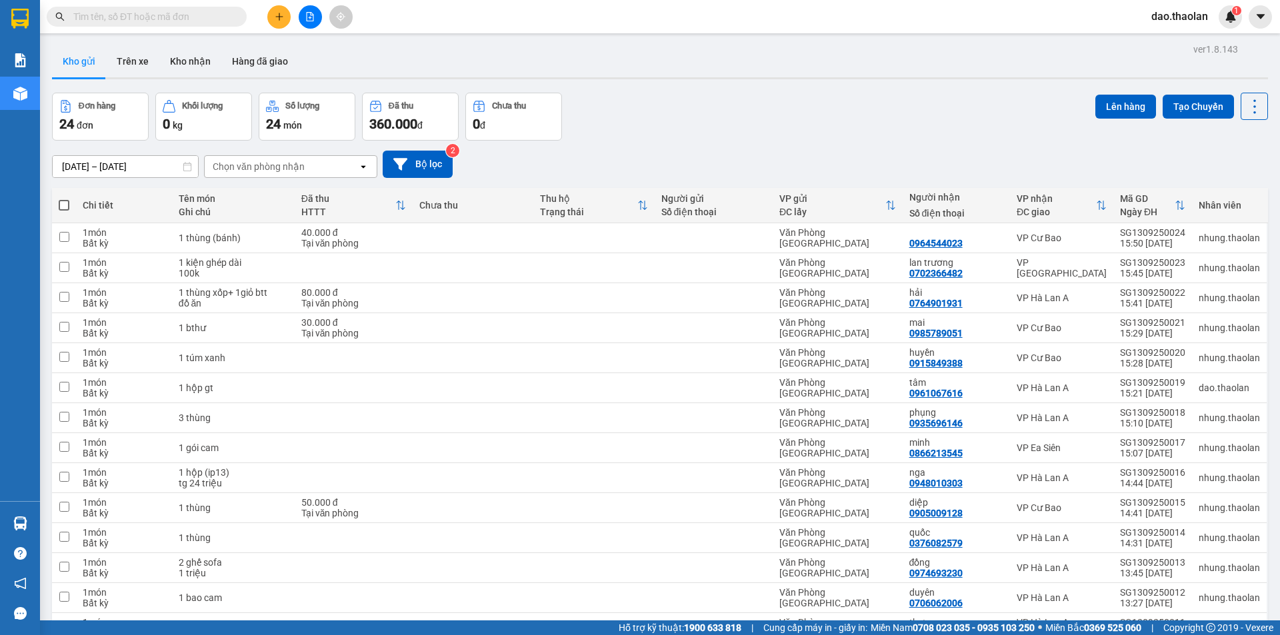
click at [265, 16] on div at bounding box center [310, 16] width 100 height 23
click at [273, 16] on button at bounding box center [278, 16] width 23 height 23
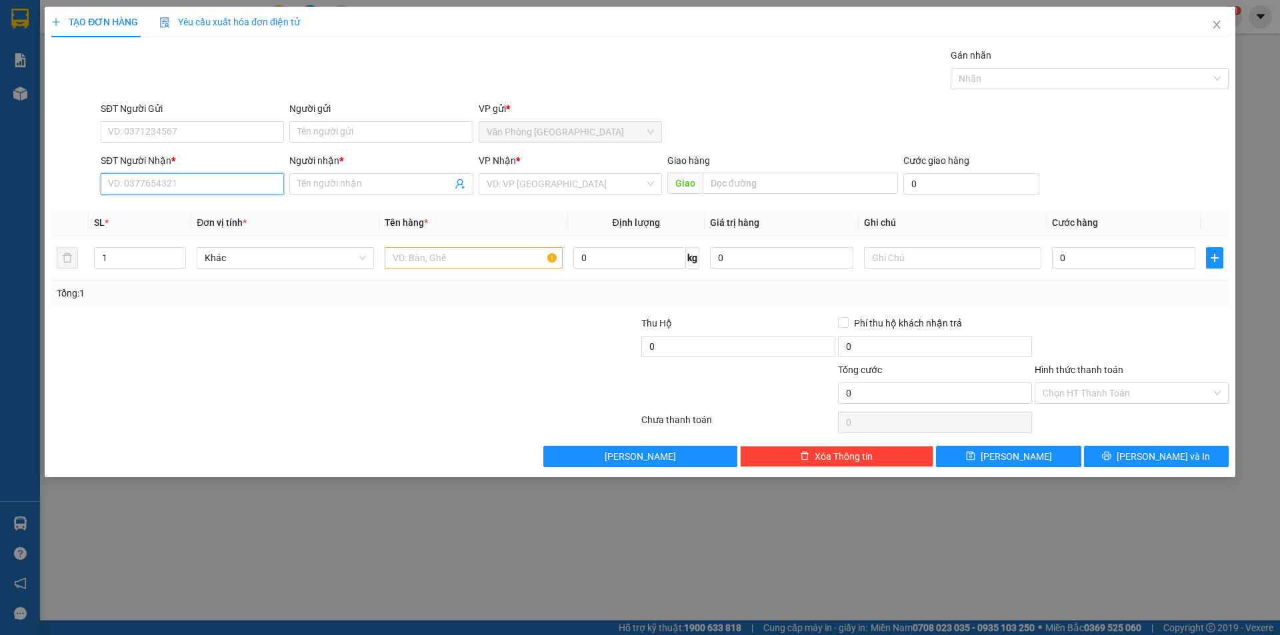
click at [143, 193] on input "SĐT Người Nhận *" at bounding box center [192, 183] width 183 height 21
type input "0354538772"
click at [168, 219] on div "0354538772 - [PERSON_NAME]" at bounding box center [192, 210] width 183 height 21
type input "tuyên"
type input "0354538772"
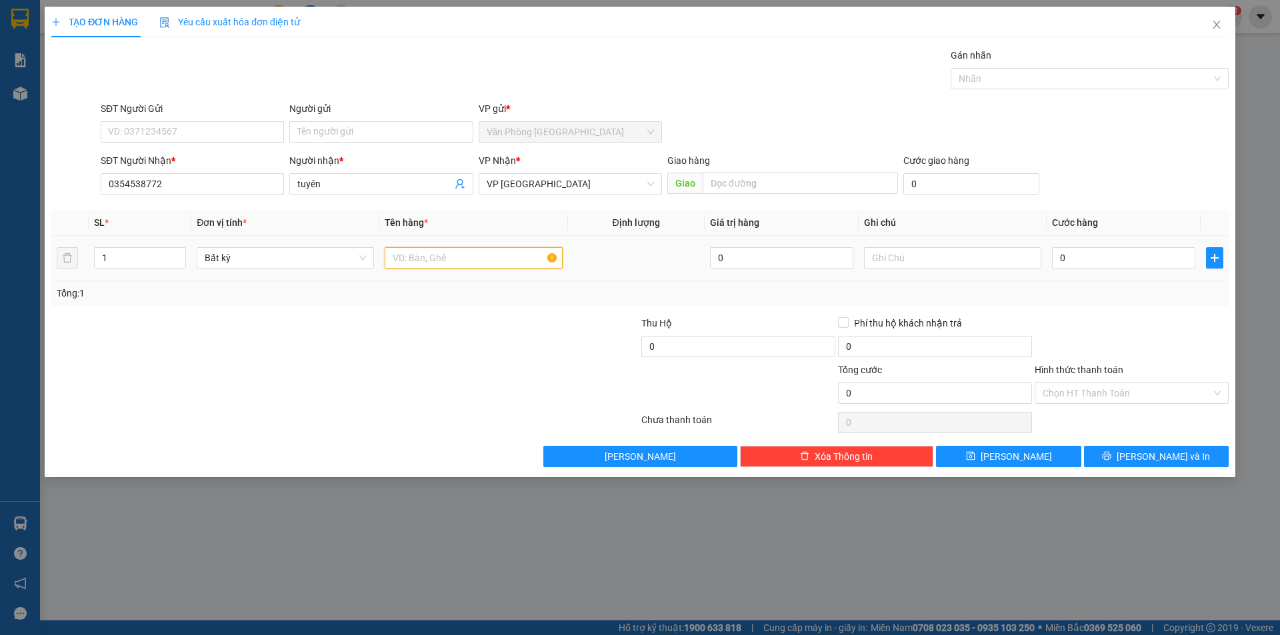
click at [439, 257] on input "text" at bounding box center [473, 257] width 177 height 21
type input "1 thùng"
click at [971, 253] on input "text" at bounding box center [952, 257] width 177 height 21
type input "8"
click at [1083, 257] on input "0" at bounding box center [1123, 257] width 143 height 21
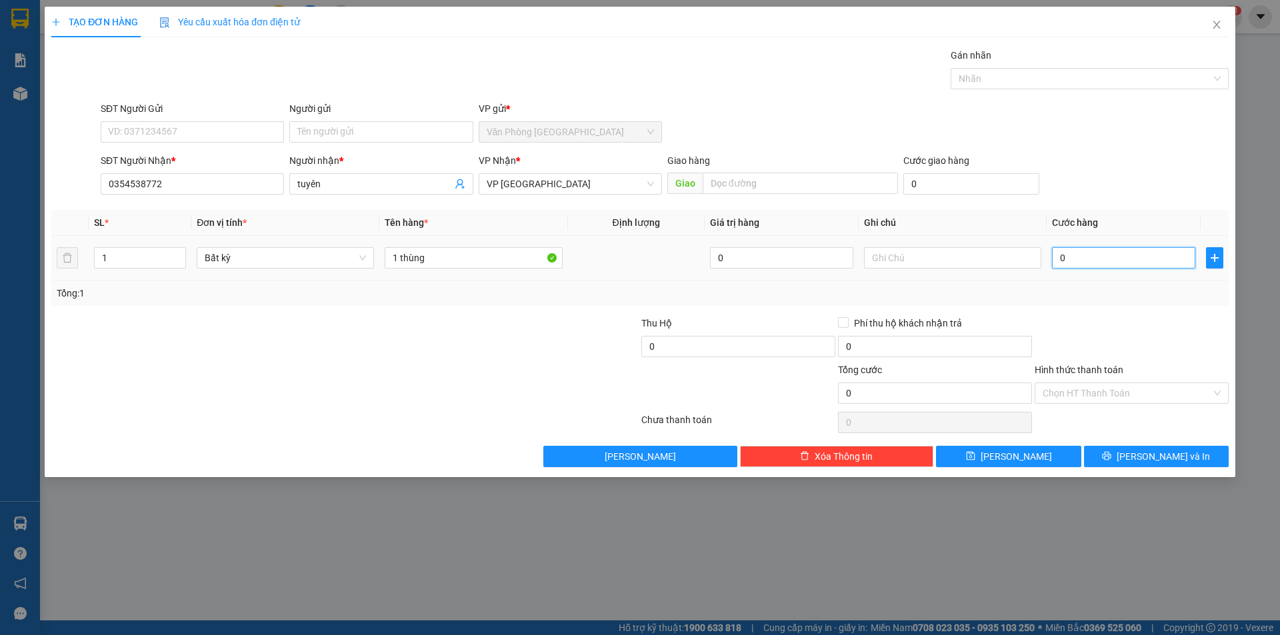
type input "8"
type input "80"
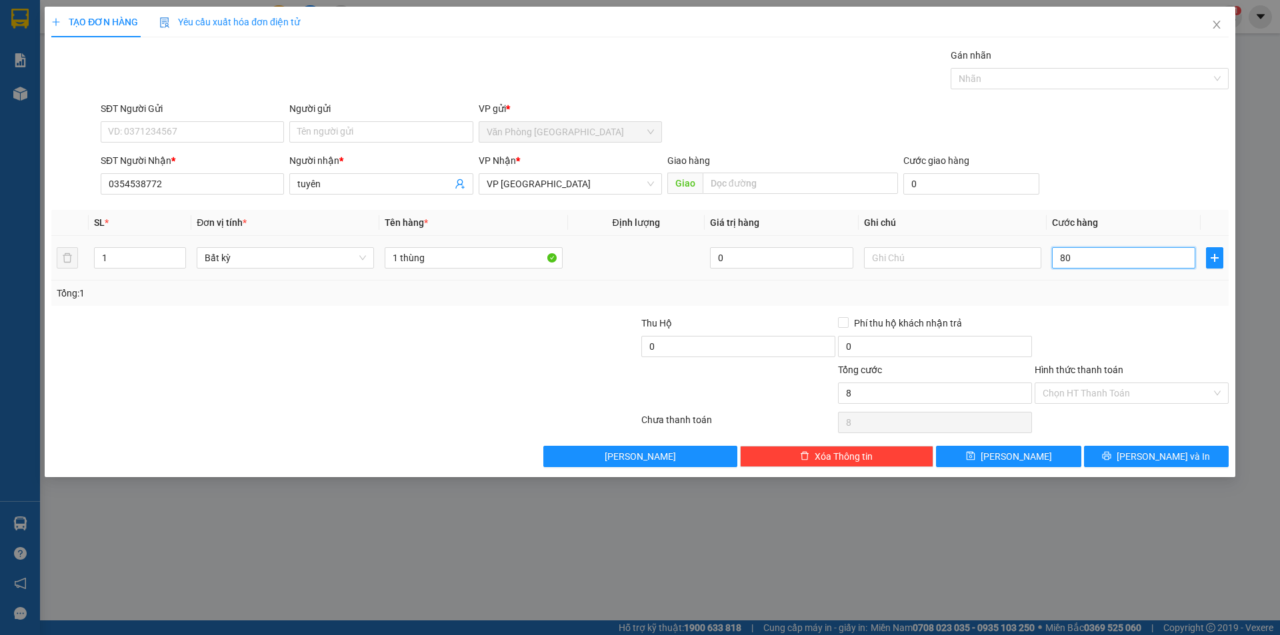
type input "80"
type input "80.000"
click at [531, 255] on input "1 thùng" at bounding box center [473, 257] width 177 height 21
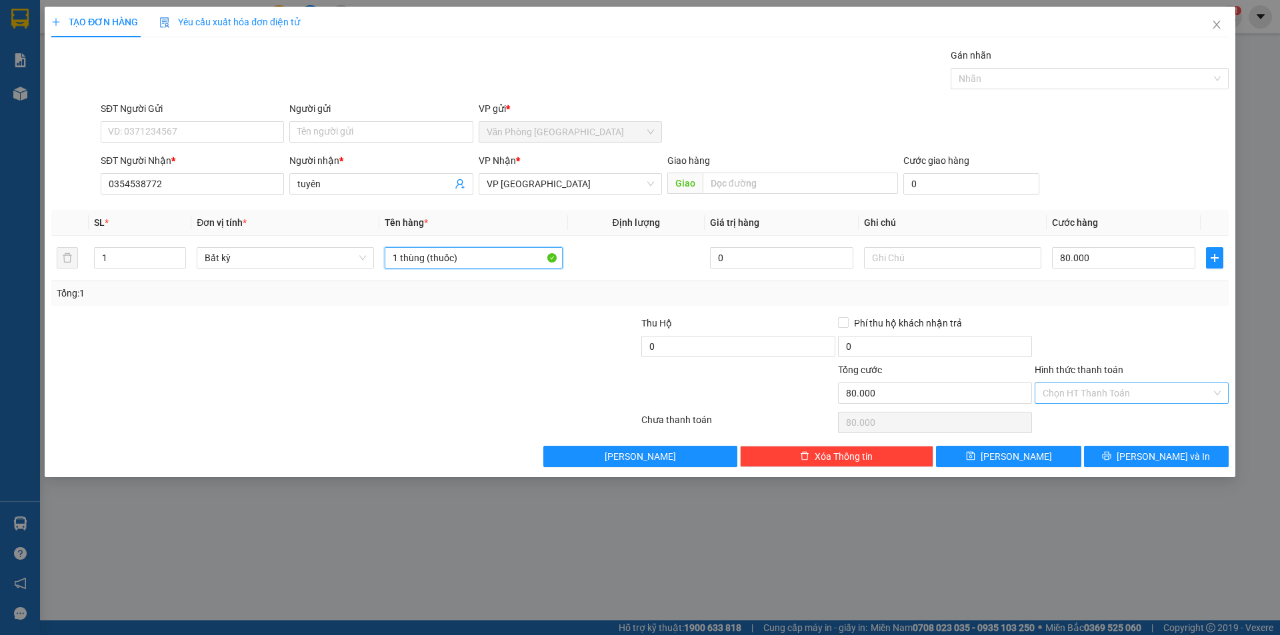
type input "1 thùng (thuốc)"
drag, startPoint x: 1123, startPoint y: 396, endPoint x: 1123, endPoint y: 405, distance: 9.3
click at [1123, 400] on input "Hình thức thanh toán" at bounding box center [1127, 393] width 169 height 20
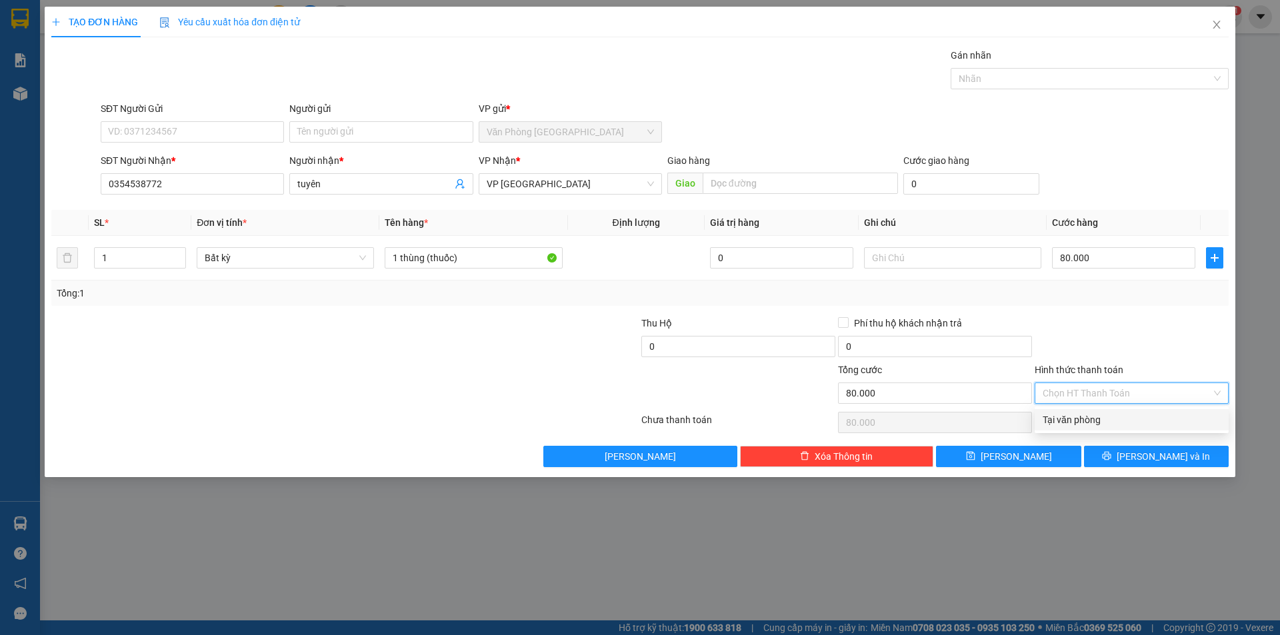
click at [1124, 424] on div "Tại văn phòng" at bounding box center [1132, 420] width 178 height 15
type input "0"
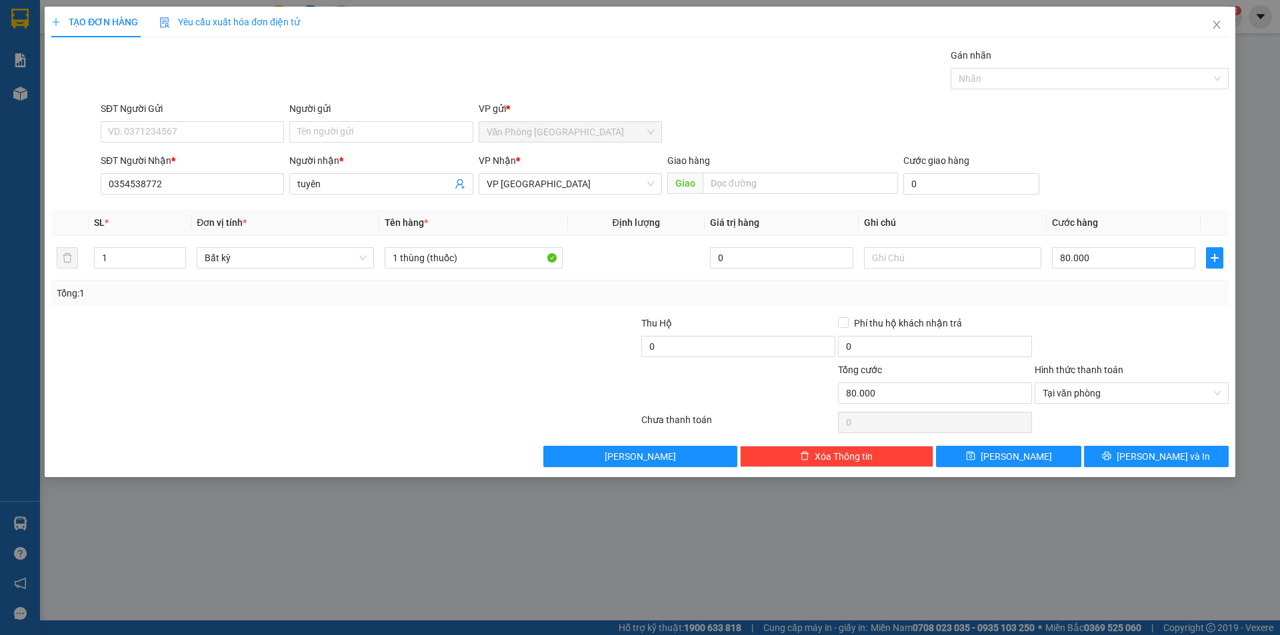
click at [1186, 469] on div "TẠO ĐƠN HÀNG Yêu cầu xuất [PERSON_NAME] điện tử Transit Pickup Surcharge Ids Tr…" at bounding box center [640, 242] width 1191 height 471
click at [1178, 455] on span "[PERSON_NAME] và In" at bounding box center [1163, 456] width 93 height 15
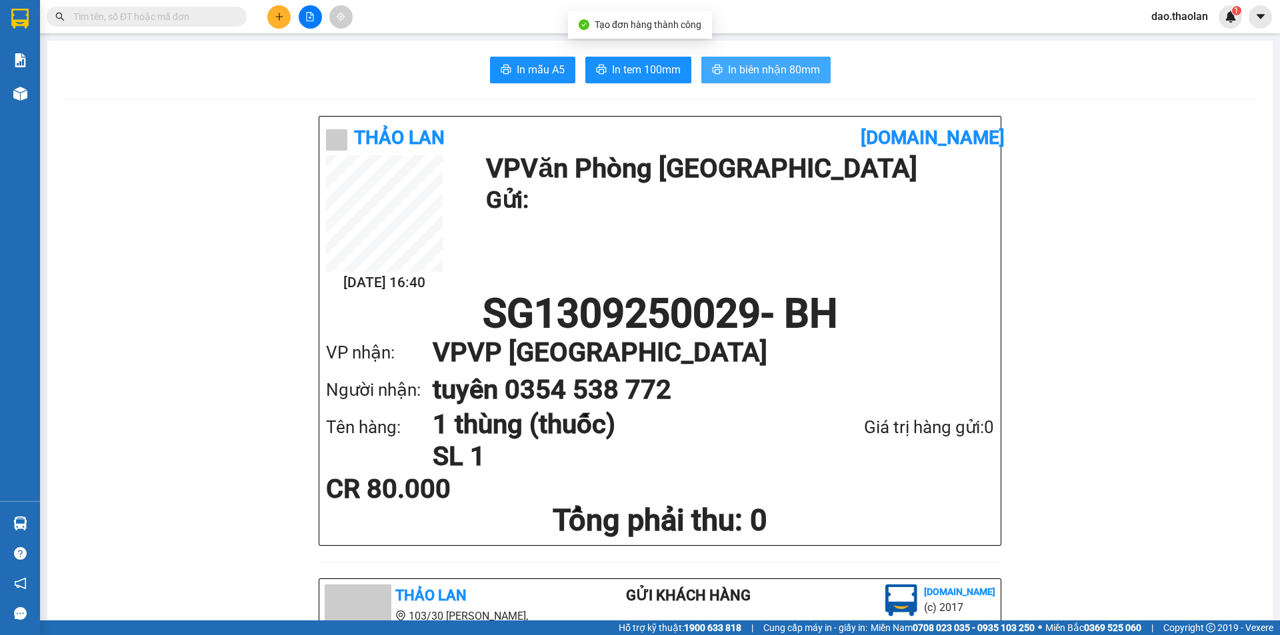
click at [768, 64] on span "In biên nhận 80mm" at bounding box center [774, 69] width 92 height 17
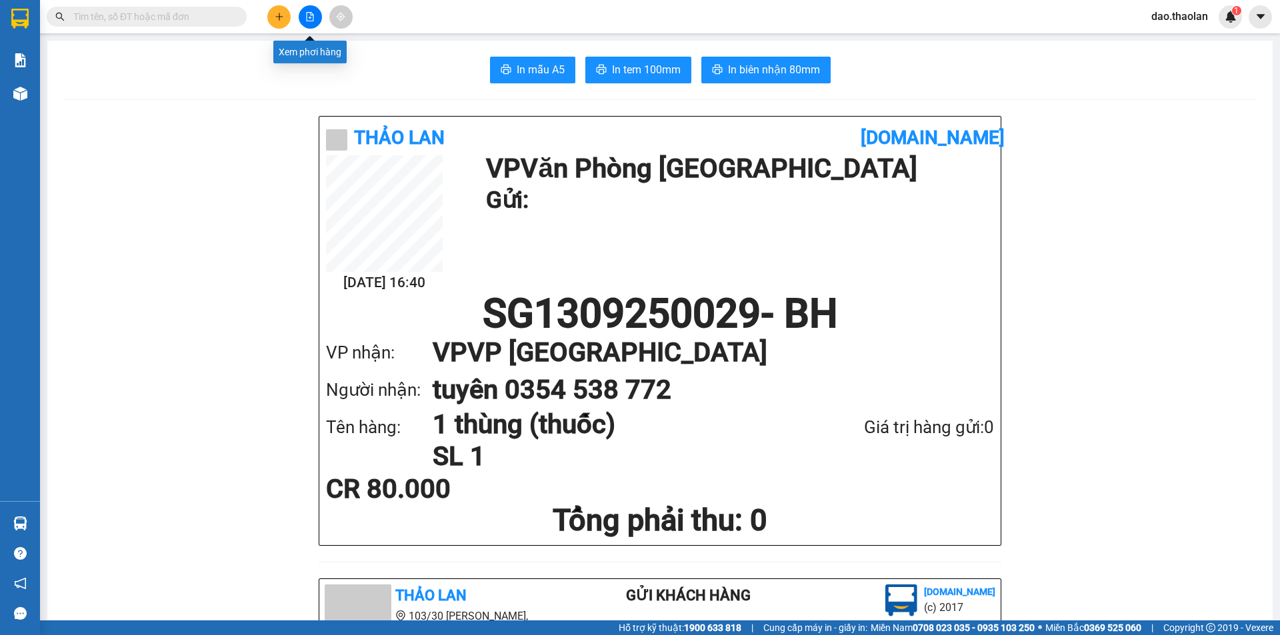
click at [303, 18] on button at bounding box center [310, 16] width 23 height 23
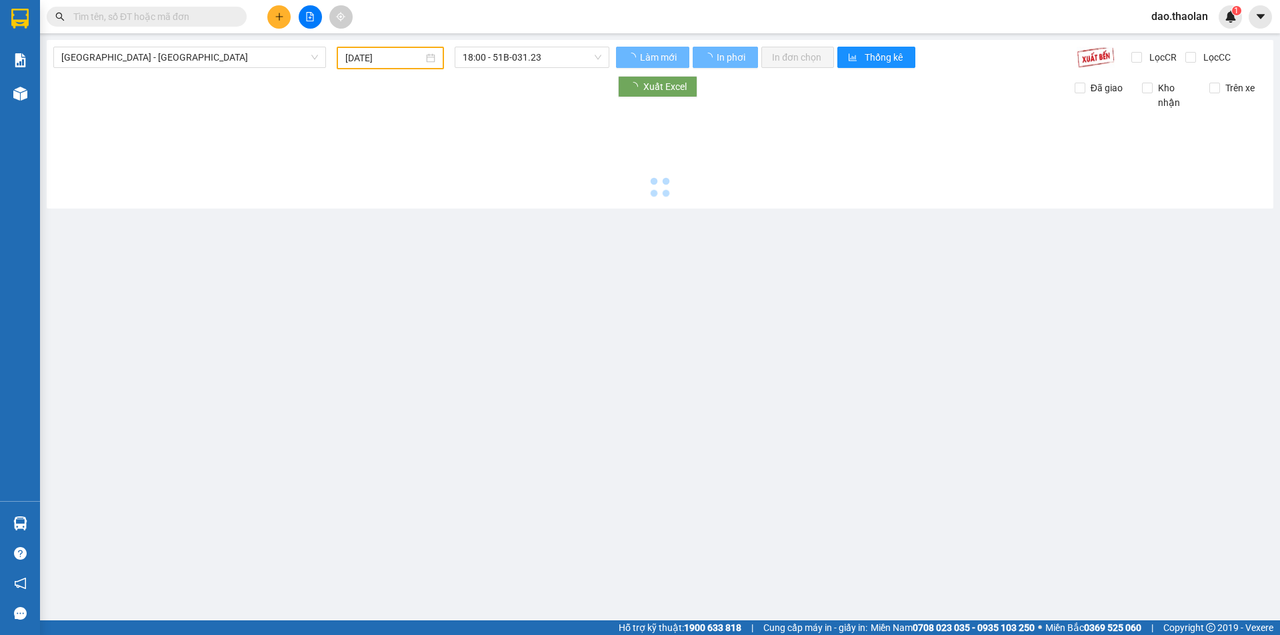
click at [208, 60] on span "[GEOGRAPHIC_DATA] - [GEOGRAPHIC_DATA]" at bounding box center [189, 57] width 257 height 20
type input "[DATE]"
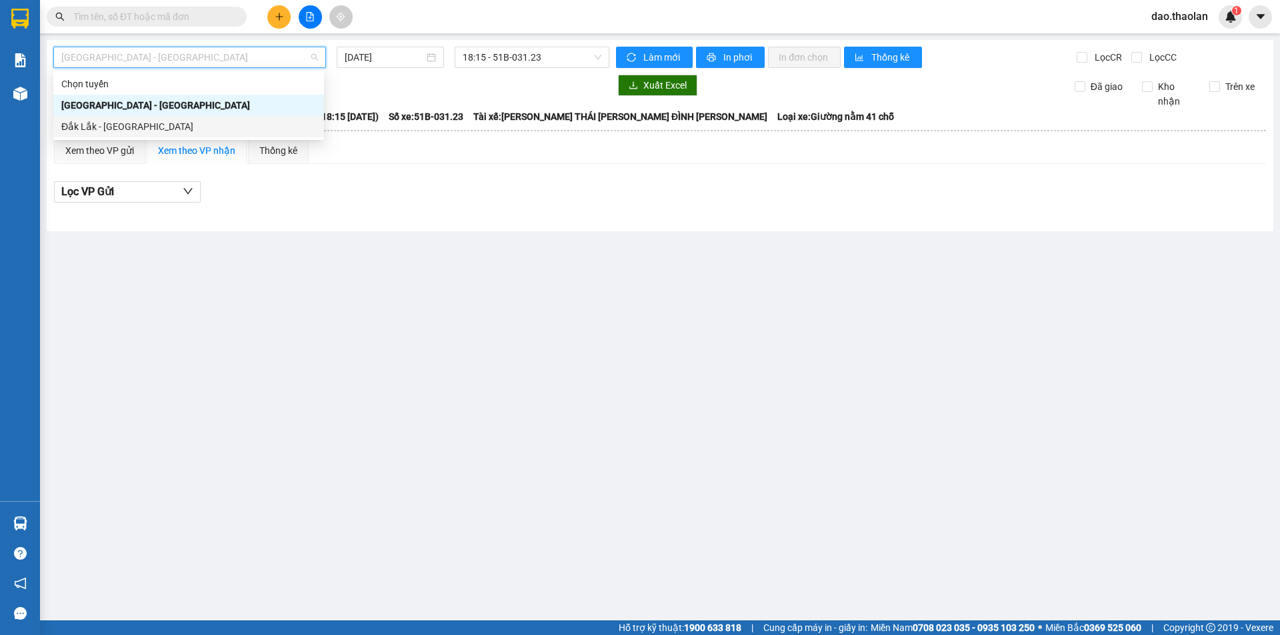
click at [193, 119] on div "Đắk Lắk - [GEOGRAPHIC_DATA]" at bounding box center [188, 126] width 255 height 15
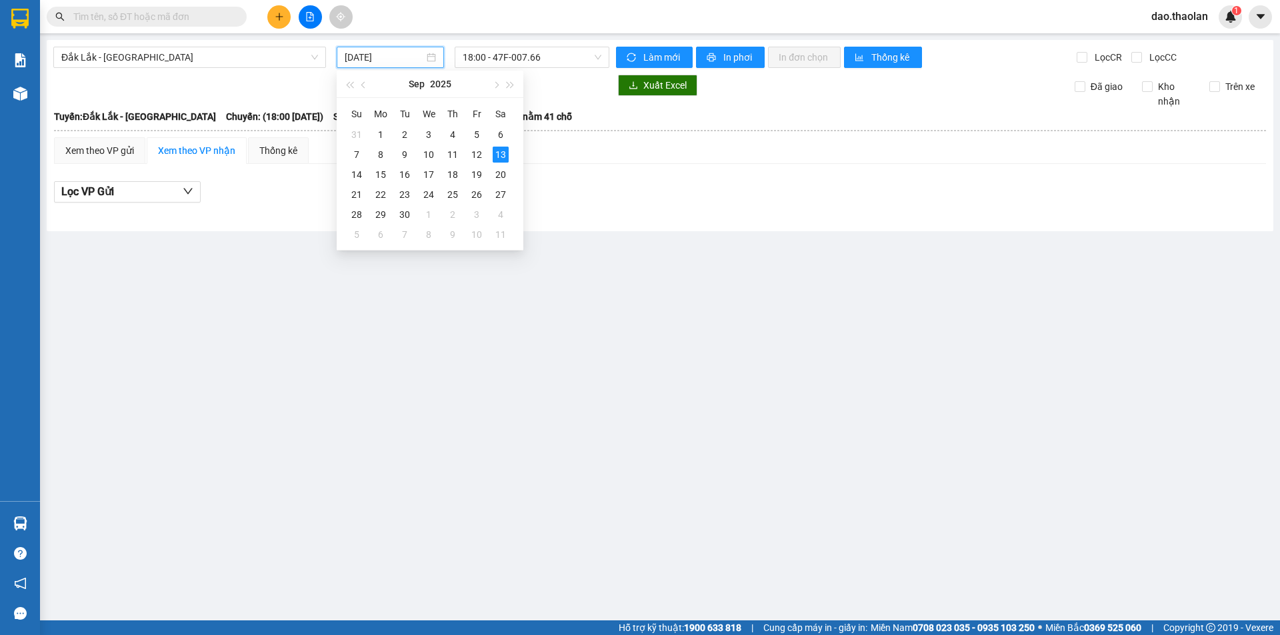
click at [375, 57] on input "[DATE]" at bounding box center [384, 57] width 79 height 15
click at [481, 153] on div "12" at bounding box center [477, 155] width 16 height 16
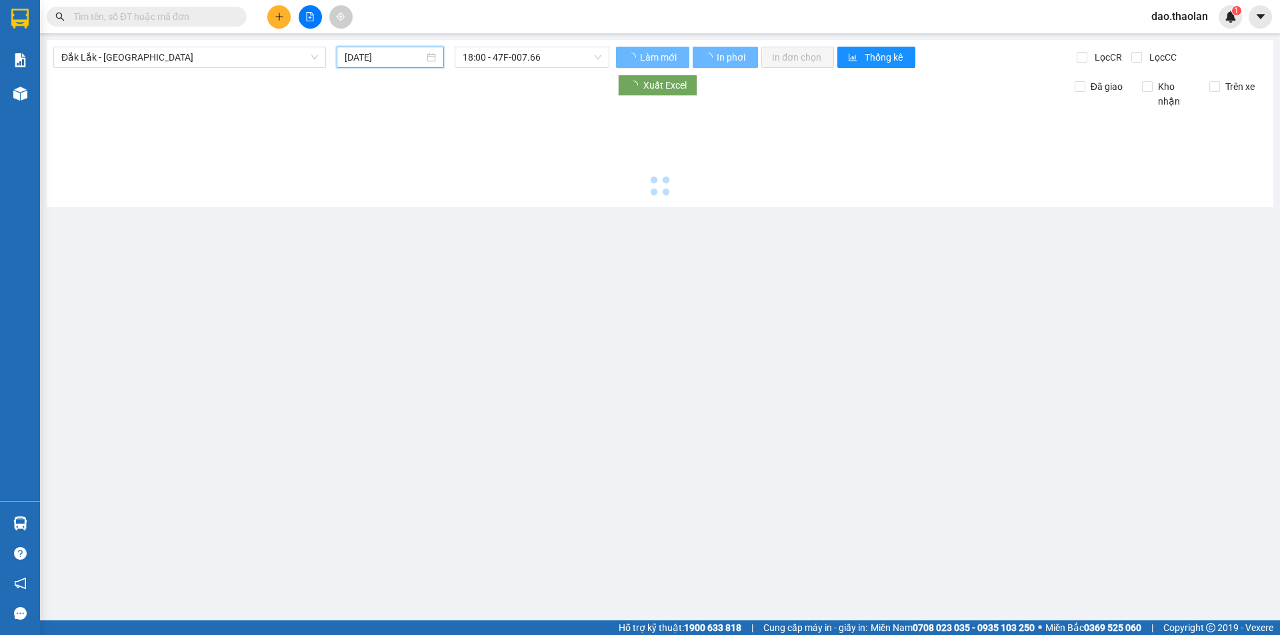
type input "[DATE]"
